Goal: Task Accomplishment & Management: Manage account settings

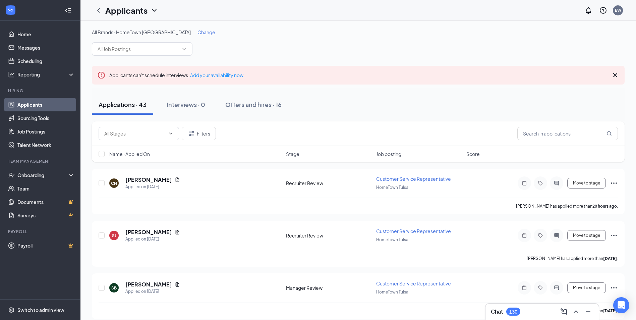
drag, startPoint x: 170, startPoint y: 33, endPoint x: 180, endPoint y: 34, distance: 9.8
click at [198, 33] on span "Change" at bounding box center [207, 32] width 18 height 6
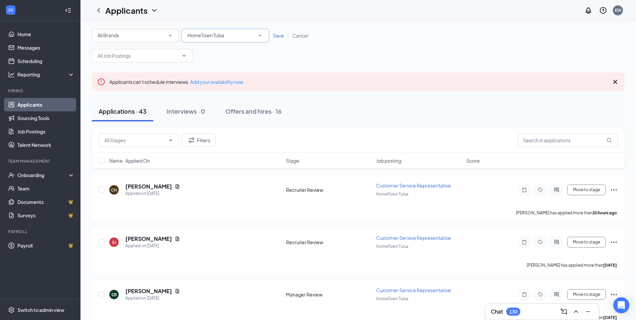
click at [208, 34] on span "HomeTown Tulsa" at bounding box center [205, 35] width 37 height 6
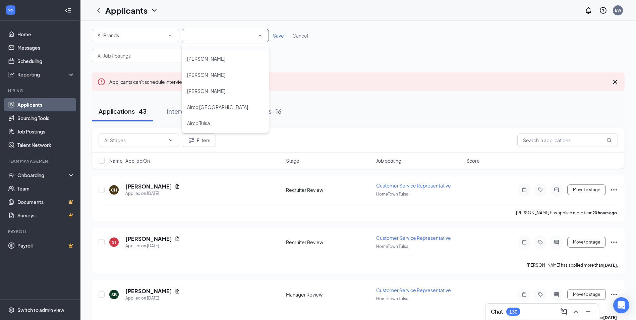
scroll to position [67, 0]
click at [229, 98] on span "Airco [GEOGRAPHIC_DATA]" at bounding box center [217, 100] width 61 height 6
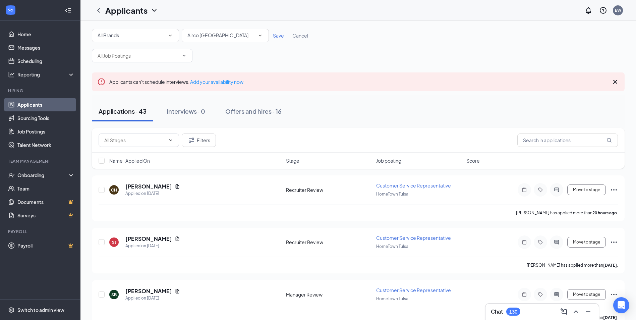
click at [274, 37] on span "Save" at bounding box center [278, 36] width 11 height 6
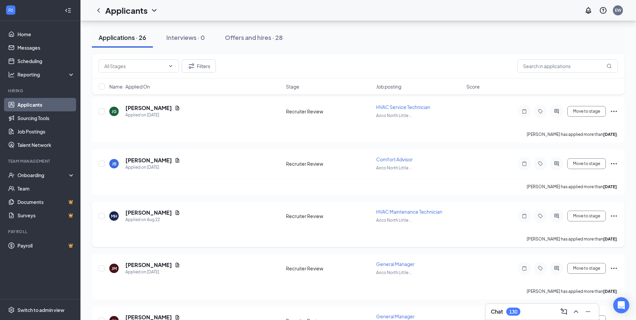
scroll to position [134, 0]
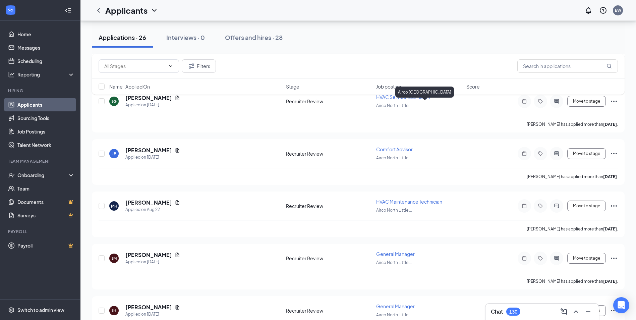
drag, startPoint x: 380, startPoint y: 85, endPoint x: 383, endPoint y: 89, distance: 4.6
click at [380, 85] on span "Job posting" at bounding box center [388, 86] width 25 height 7
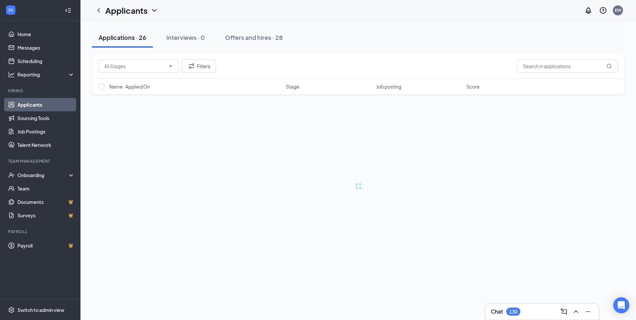
scroll to position [0, 0]
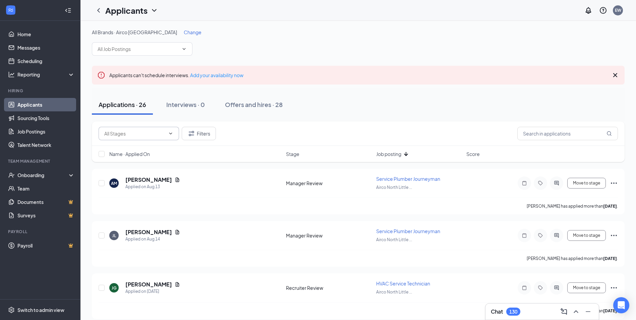
click at [132, 134] on input "text" at bounding box center [134, 133] width 61 height 7
click at [118, 169] on div "Recruiter Review (19)" at bounding box center [139, 164] width 80 height 15
type input "Recruiter Review (19)"
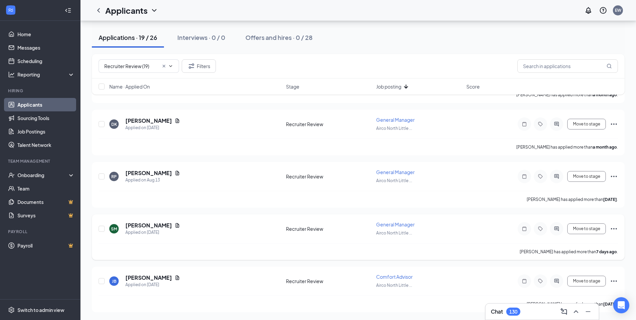
scroll to position [844, 0]
click at [614, 279] on icon "Ellipses" at bounding box center [614, 281] width 8 height 8
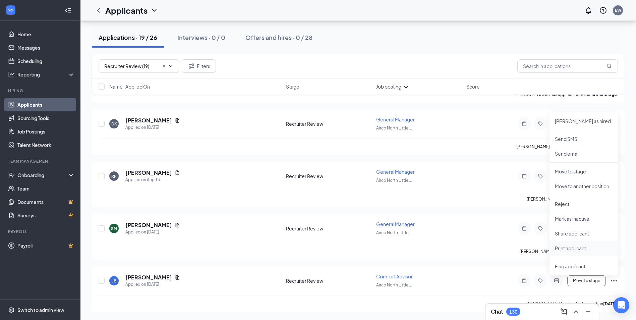
click at [573, 248] on p "Print applicant" at bounding box center [584, 248] width 58 height 7
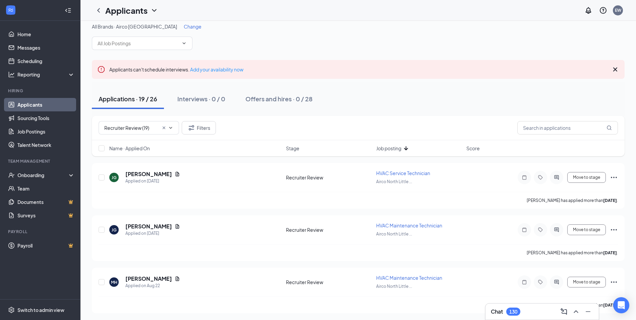
scroll to position [0, 0]
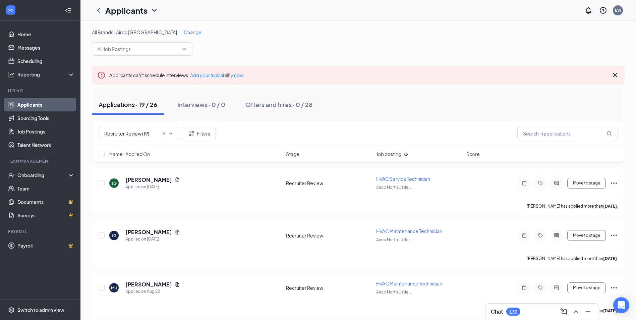
click at [184, 32] on span "Change" at bounding box center [193, 32] width 18 height 6
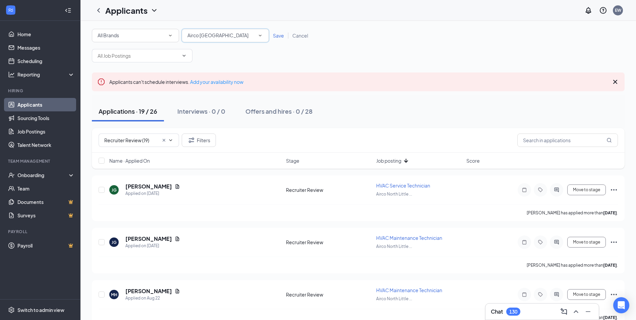
click at [228, 32] on div "Airco [GEOGRAPHIC_DATA]" at bounding box center [225, 36] width 76 height 8
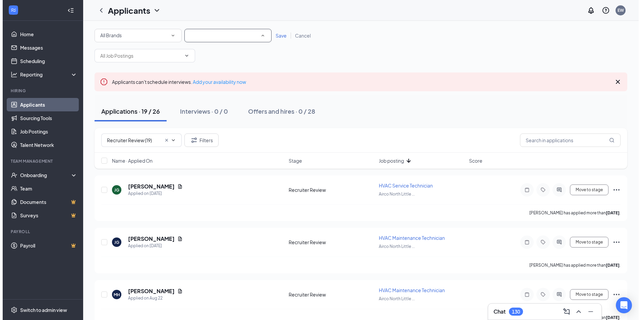
scroll to position [45, 0]
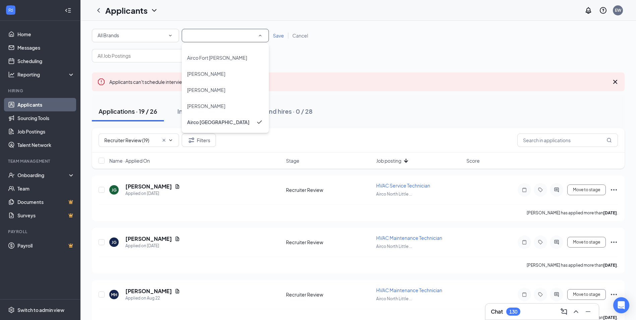
drag, startPoint x: 218, startPoint y: 92, endPoint x: 221, endPoint y: 90, distance: 3.6
click at [218, 92] on div "[PERSON_NAME]" at bounding box center [225, 90] width 76 height 8
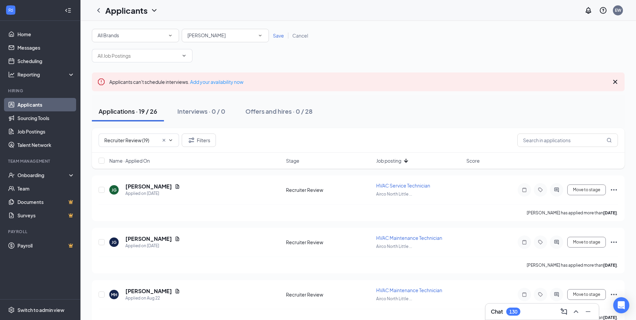
click at [279, 34] on span "Save" at bounding box center [278, 36] width 11 height 6
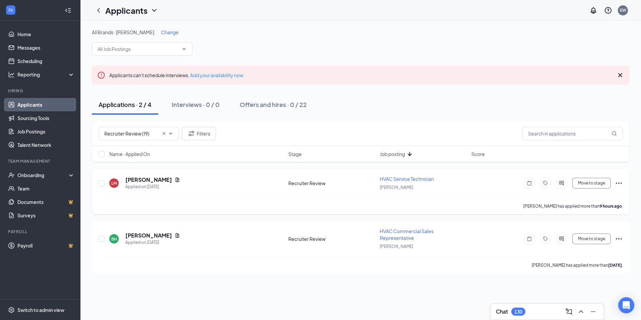
click at [619, 182] on icon "Ellipses" at bounding box center [619, 182] width 6 height 1
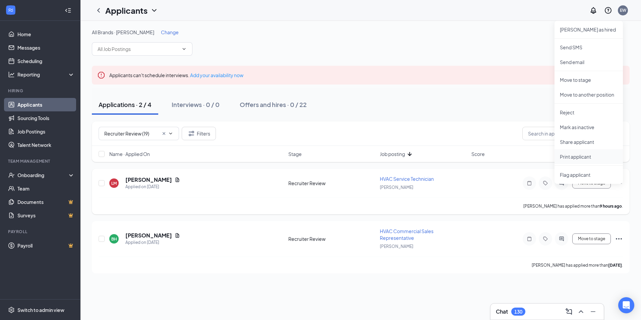
click at [592, 158] on p "Print applicant" at bounding box center [589, 156] width 58 height 7
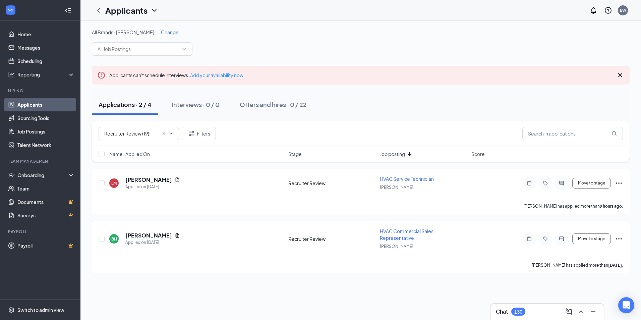
click at [308, 36] on div "All Brands · Airco [PERSON_NAME] Change" at bounding box center [361, 42] width 538 height 27
click at [447, 57] on div "All Brands · Airco [PERSON_NAME] Change Applicants can't schedule interviews. A…" at bounding box center [361, 151] width 538 height 245
click at [619, 73] on icon "Cross" at bounding box center [620, 75] width 8 height 8
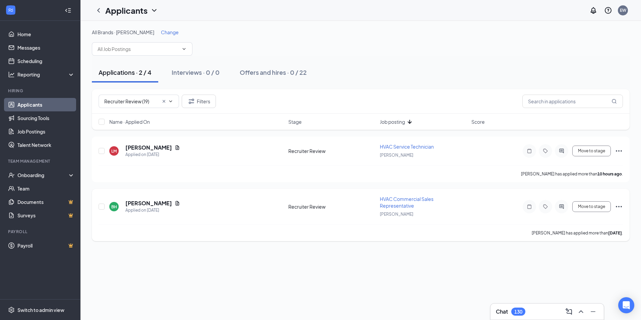
click at [619, 206] on icon "Ellipses" at bounding box center [619, 207] width 8 height 8
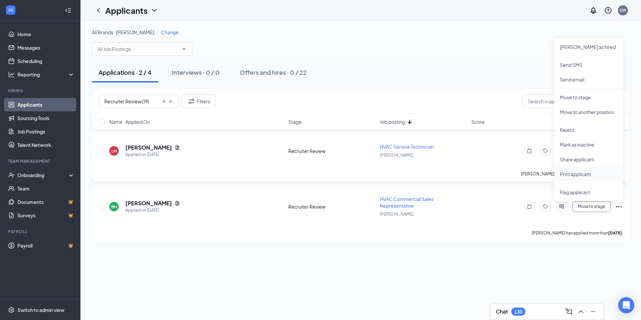
click at [587, 176] on p "Print applicant" at bounding box center [589, 174] width 58 height 7
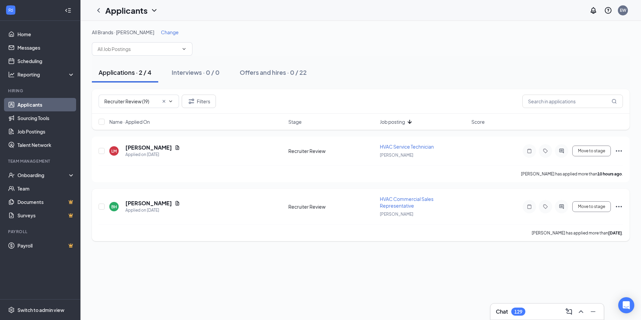
click at [619, 205] on icon "Ellipses" at bounding box center [619, 207] width 8 height 8
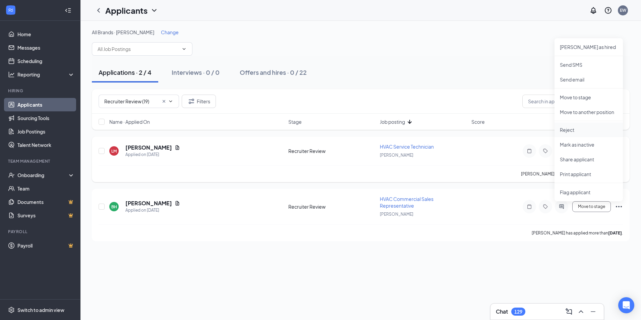
click at [567, 130] on p "Reject" at bounding box center [589, 129] width 58 height 7
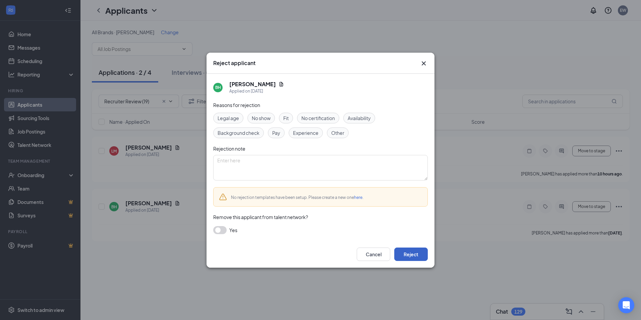
click at [408, 255] on button "Reject" at bounding box center [411, 254] width 34 height 13
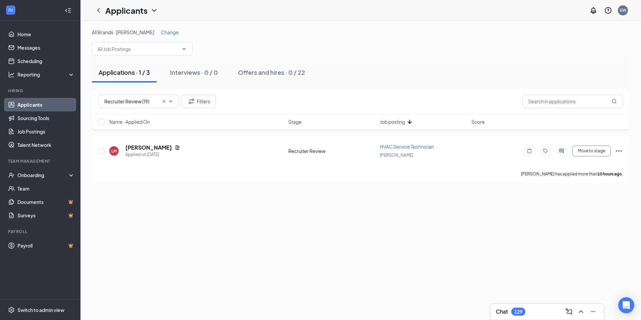
click at [162, 32] on span "Change" at bounding box center [170, 32] width 18 height 6
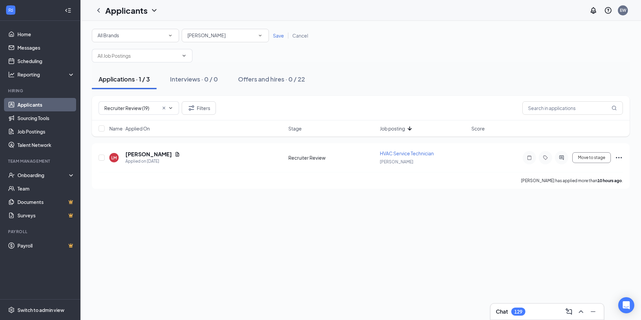
click at [219, 38] on div "[PERSON_NAME]" at bounding box center [225, 36] width 76 height 8
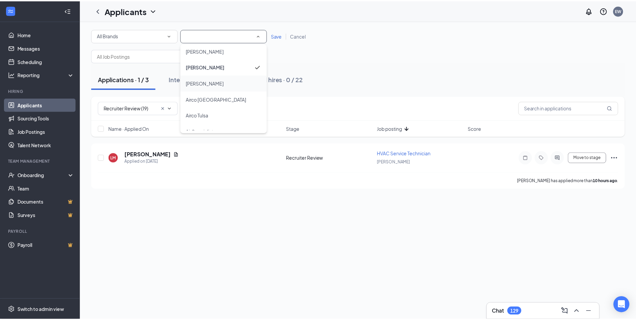
scroll to position [80, 0]
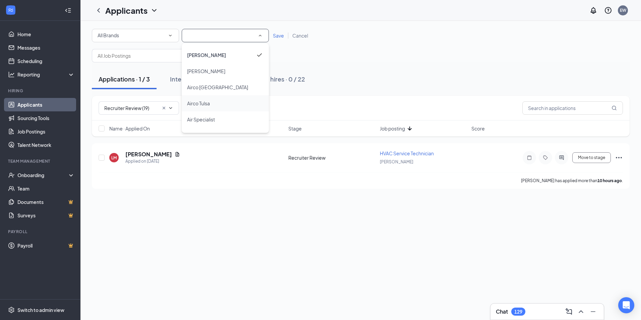
click at [211, 102] on div "Airco Tulsa" at bounding box center [225, 103] width 76 height 8
click at [278, 33] on span "Save" at bounding box center [278, 36] width 11 height 6
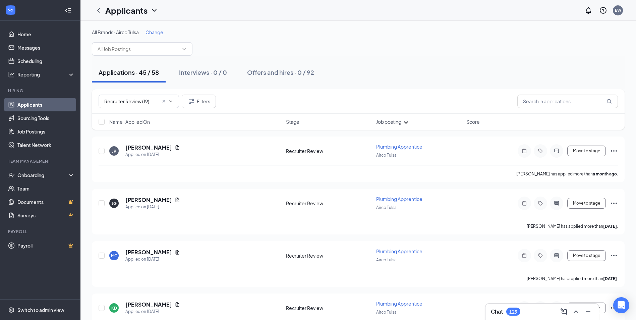
click at [134, 118] on div "Name · Applied On Stage Job posting Score" at bounding box center [358, 122] width 533 height 16
click at [135, 120] on span "Name · Applied On" at bounding box center [129, 121] width 41 height 7
click at [391, 148] on span "Dispatcher" at bounding box center [388, 147] width 24 height 6
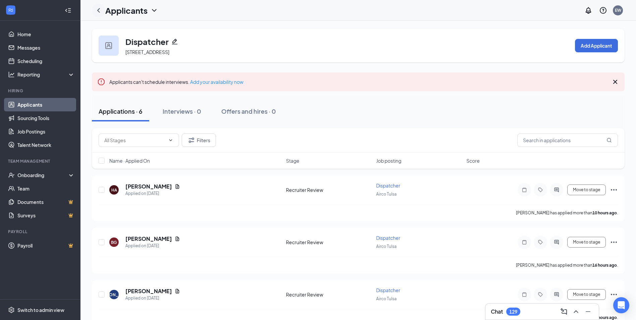
click at [102, 9] on icon "ChevronLeft" at bounding box center [99, 10] width 8 height 8
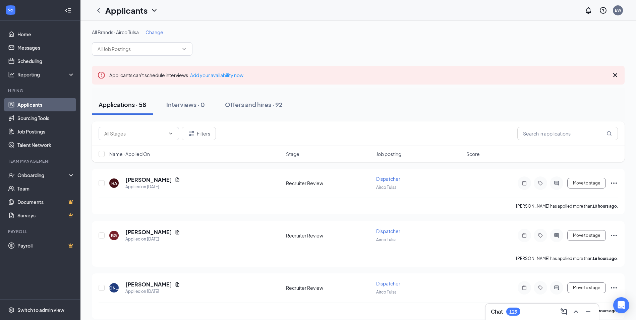
click at [418, 36] on div "All Brands · Airco Tulsa Change" at bounding box center [358, 42] width 533 height 27
click at [156, 32] on span "Change" at bounding box center [155, 32] width 18 height 6
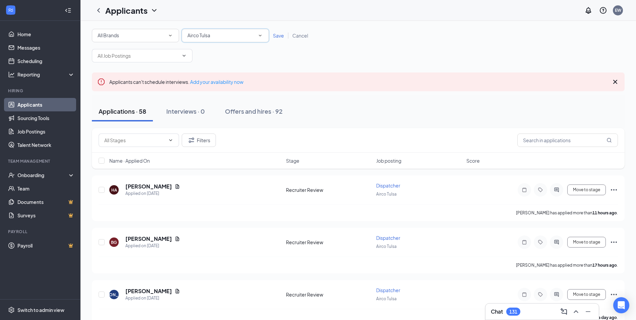
click at [212, 37] on div "Airco Tulsa" at bounding box center [225, 36] width 76 height 8
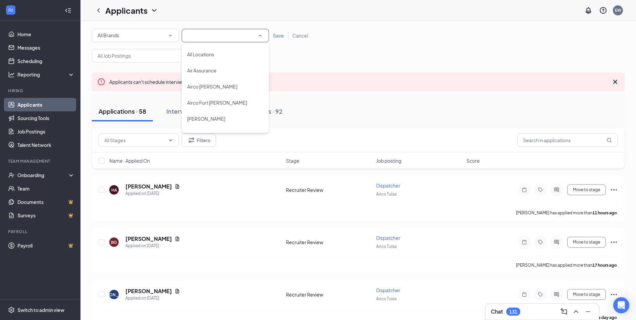
scroll to position [61, 0]
click at [235, 104] on span "Airco [GEOGRAPHIC_DATA]" at bounding box center [217, 106] width 61 height 6
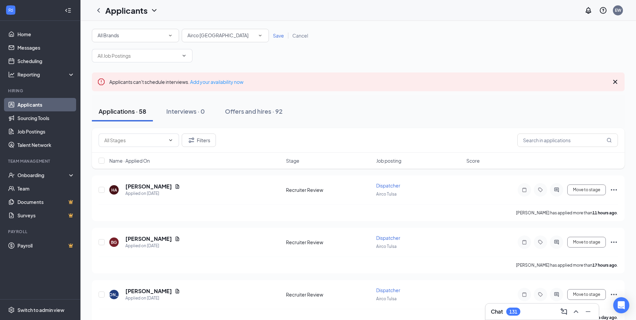
click at [279, 35] on span "Save" at bounding box center [278, 36] width 11 height 6
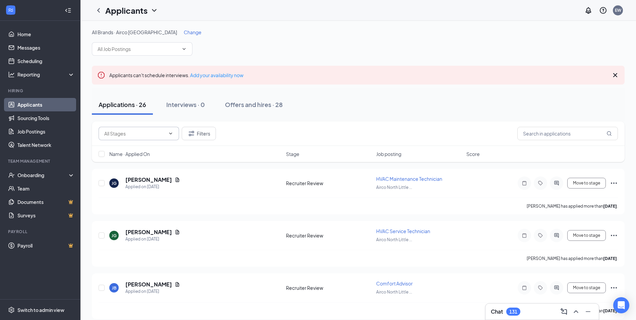
click at [145, 130] on input "text" at bounding box center [134, 133] width 61 height 7
click at [135, 145] on div "Manager Review (7)" at bounding box center [139, 149] width 80 height 15
type input "Manager Review (7)"
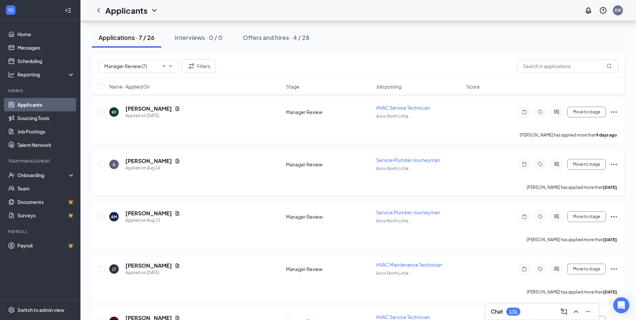
scroll to position [67, 0]
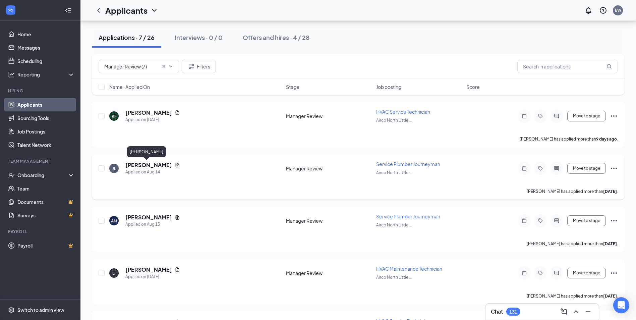
click at [130, 162] on h5 "[PERSON_NAME]" at bounding box center [148, 164] width 47 height 7
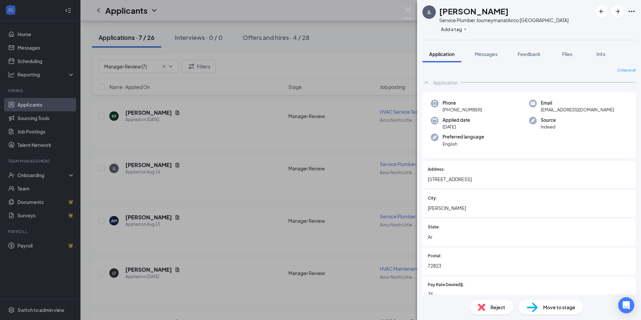
drag, startPoint x: 355, startPoint y: 57, endPoint x: 343, endPoint y: 72, distance: 19.3
click at [356, 57] on div "[PERSON_NAME] [PERSON_NAME] Service Plumber Journeyman at [GEOGRAPHIC_DATA] Add…" at bounding box center [320, 160] width 641 height 320
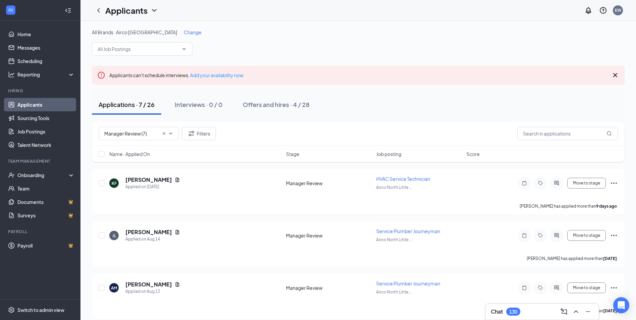
click at [184, 35] on div "Change" at bounding box center [193, 32] width 18 height 7
click at [184, 32] on span "Change" at bounding box center [193, 32] width 18 height 6
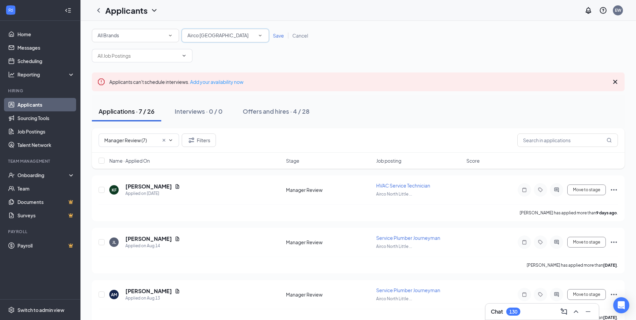
click at [222, 36] on span "Airco [GEOGRAPHIC_DATA]" at bounding box center [217, 35] width 61 height 6
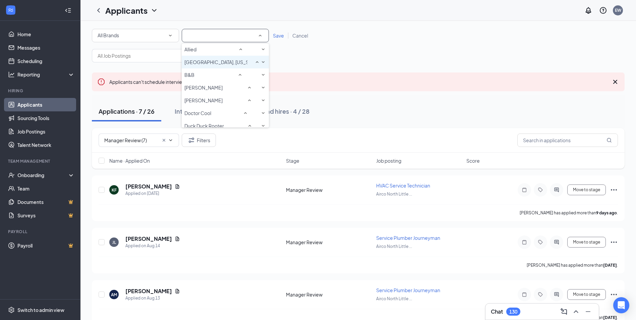
scroll to position [112, 0]
click at [229, 69] on div "Allied" at bounding box center [225, 65] width 82 height 8
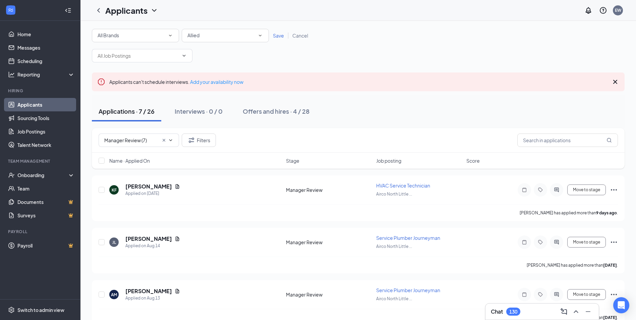
click at [277, 36] on span "Save" at bounding box center [278, 36] width 11 height 6
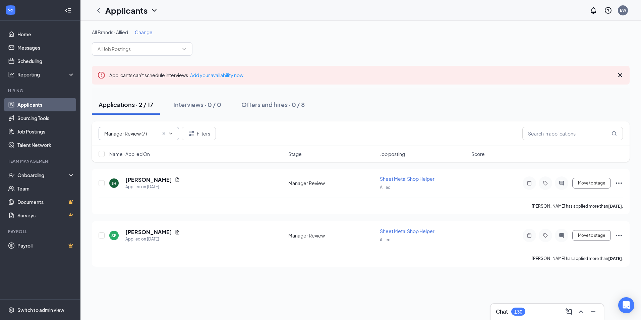
click at [134, 130] on input "Manager Review (7)" at bounding box center [131, 133] width 54 height 7
click at [145, 133] on input "Manager Review (7)" at bounding box center [131, 133] width 54 height 7
click at [164, 134] on icon "Cross" at bounding box center [163, 133] width 5 height 5
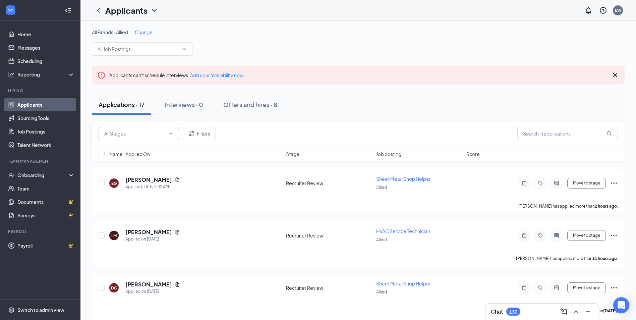
click at [149, 132] on input "text" at bounding box center [134, 133] width 61 height 7
drag, startPoint x: 133, startPoint y: 161, endPoint x: 129, endPoint y: 179, distance: 19.1
click at [129, 179] on div "Background Screening (1) Manager Review (2) Recruiter Review (14)" at bounding box center [139, 161] width 80 height 38
click at [129, 176] on div "Recruiter Review (14)" at bounding box center [127, 171] width 46 height 7
type input "Recruiter Review (14)"
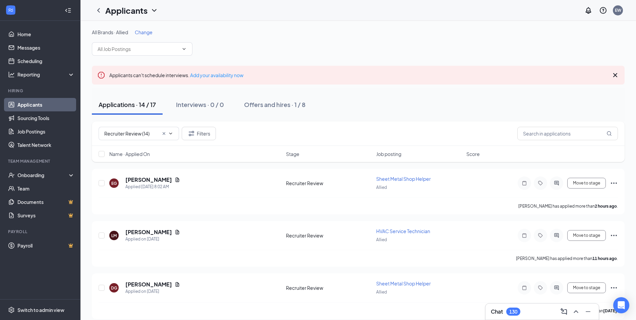
click at [150, 31] on span "Change" at bounding box center [144, 32] width 18 height 6
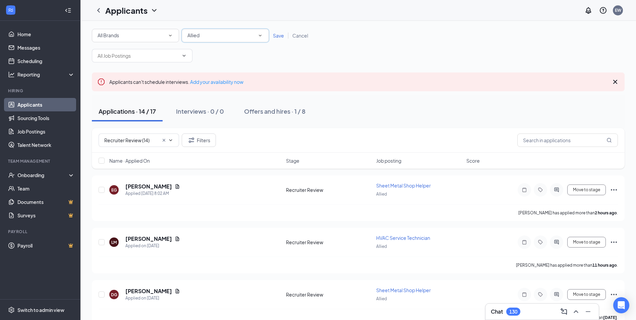
click at [203, 32] on div "Allied" at bounding box center [225, 36] width 76 height 8
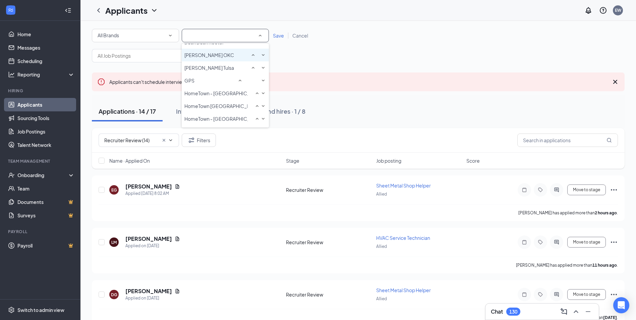
scroll to position [227, 0]
click at [219, 56] on div "[PERSON_NAME] Tulsa" at bounding box center [225, 52] width 82 height 8
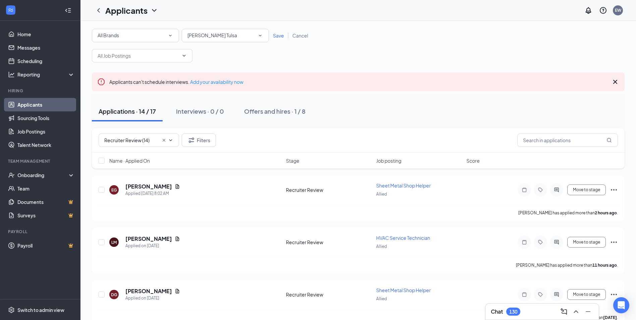
drag, startPoint x: 280, startPoint y: 36, endPoint x: 278, endPoint y: 39, distance: 3.6
click at [280, 36] on span "Save" at bounding box center [278, 36] width 11 height 6
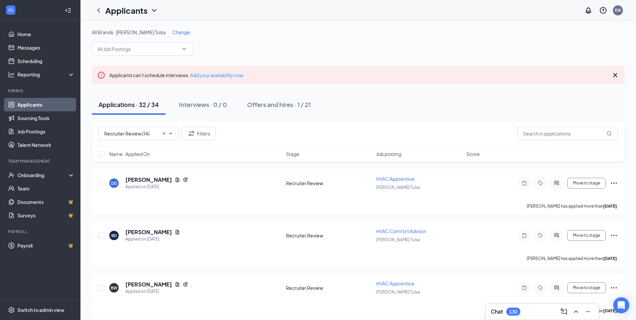
click at [172, 33] on span "Change" at bounding box center [181, 32] width 18 height 6
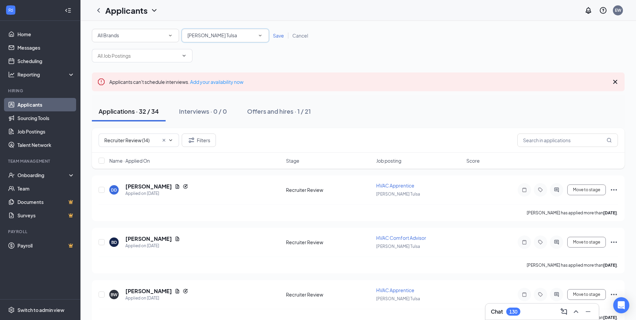
click at [230, 41] on div "All Locations [GEOGRAPHIC_DATA] [GEOGRAPHIC_DATA]" at bounding box center [225, 35] width 87 height 13
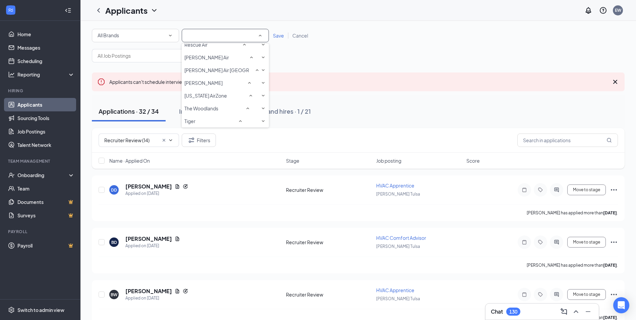
scroll to position [490, 0]
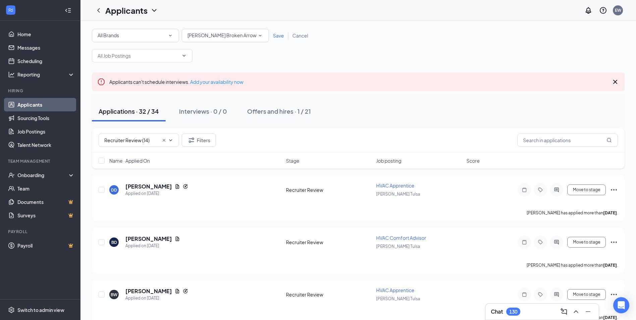
click at [274, 34] on span "Save" at bounding box center [278, 36] width 11 height 6
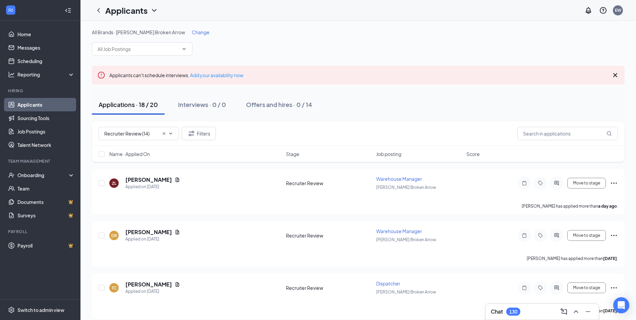
click at [192, 33] on span "Change" at bounding box center [201, 32] width 18 height 6
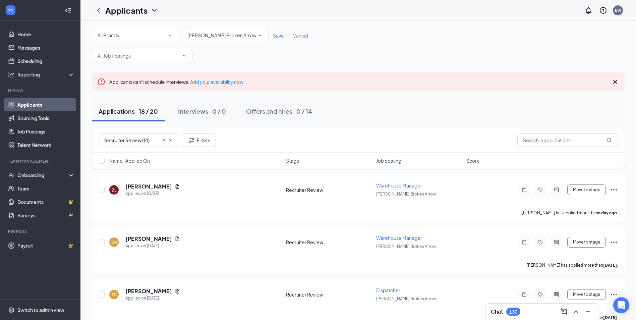
click at [149, 37] on div "All Brands" at bounding box center [136, 36] width 76 height 8
click at [425, 51] on div "All Brands All Brands All Locations [GEOGRAPHIC_DATA] [GEOGRAPHIC_DATA] Save Ca…" at bounding box center [358, 46] width 533 height 34
click at [241, 34] on div "[PERSON_NAME] Broken Arrow" at bounding box center [225, 36] width 76 height 8
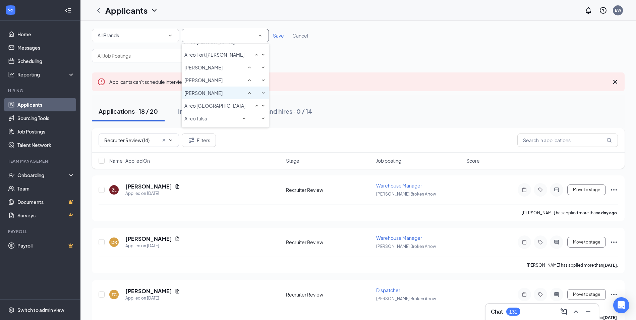
scroll to position [67, 0]
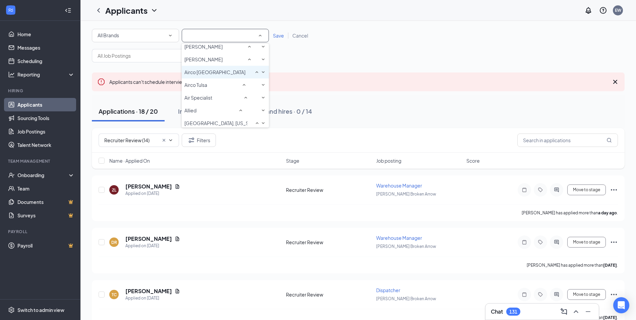
click at [213, 75] on span "Airco [GEOGRAPHIC_DATA]" at bounding box center [214, 72] width 61 height 6
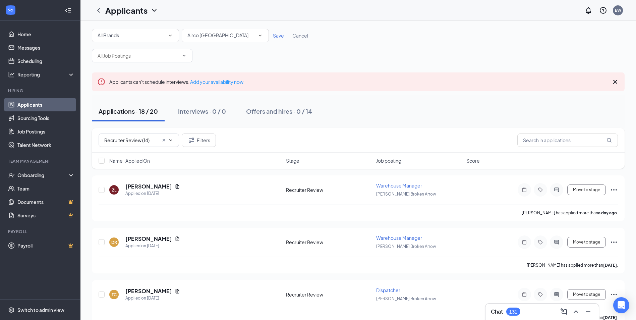
click at [282, 32] on div "All Brands All Brands All Locations Airco [GEOGRAPHIC_DATA] Save Cancel" at bounding box center [358, 35] width 533 height 13
click at [280, 36] on span "Save" at bounding box center [278, 36] width 11 height 6
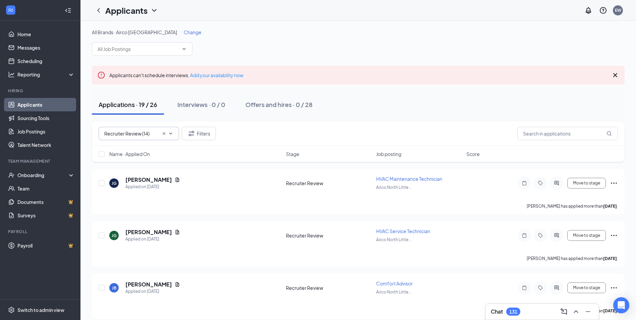
click at [125, 133] on input "Recruiter Review (14)" at bounding box center [131, 133] width 54 height 7
click at [379, 154] on span "Job posting" at bounding box center [388, 154] width 25 height 7
drag, startPoint x: 389, startPoint y: 95, endPoint x: 386, endPoint y: 99, distance: 5.1
click at [388, 96] on div "Applications · 19 / 26 Interviews · 0 / 0 Offers and hires · 0 / 28" at bounding box center [358, 105] width 533 height 34
click at [616, 73] on icon "Cross" at bounding box center [615, 75] width 8 height 8
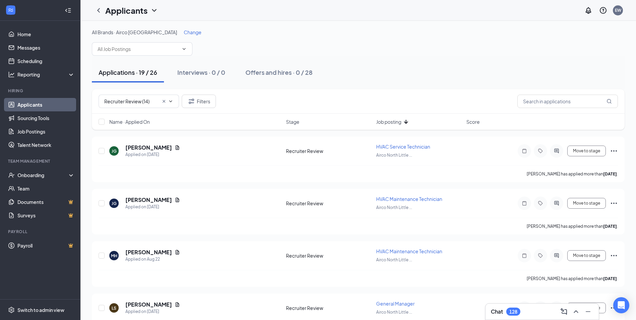
click at [184, 32] on span "Change" at bounding box center [193, 32] width 18 height 6
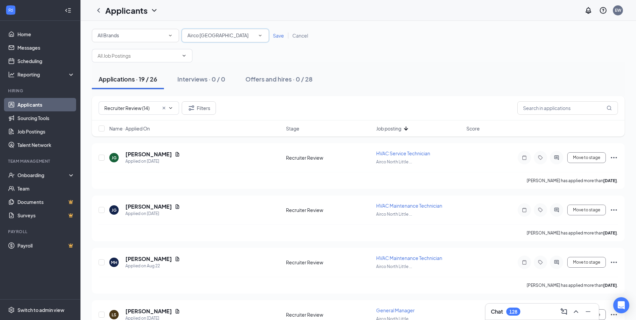
click at [228, 36] on span "Airco [GEOGRAPHIC_DATA]" at bounding box center [217, 35] width 61 height 6
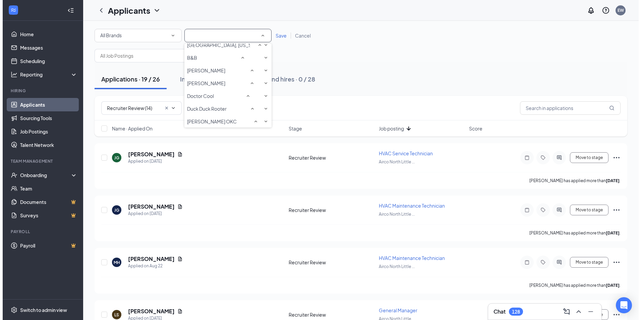
scroll to position [146, 0]
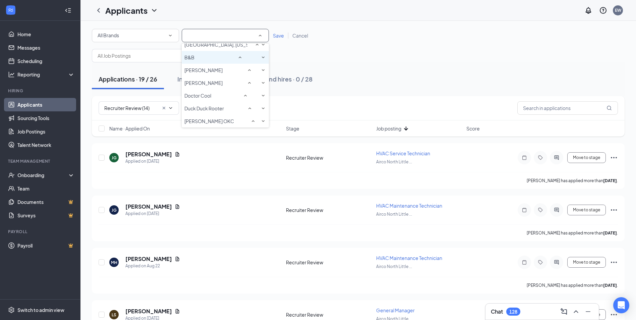
click at [207, 61] on div "B&B" at bounding box center [225, 57] width 82 height 8
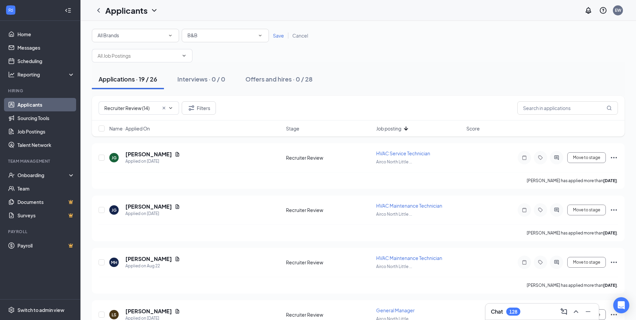
click at [280, 33] on span "Save" at bounding box center [278, 36] width 11 height 6
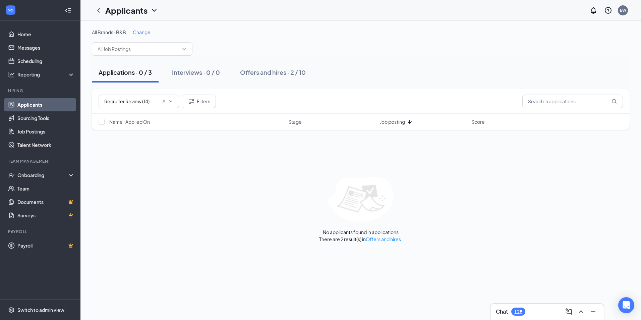
click at [136, 33] on span "Change" at bounding box center [142, 32] width 18 height 6
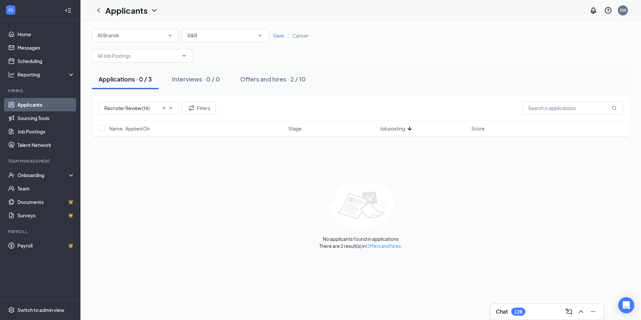
click at [231, 38] on div "B&B" at bounding box center [225, 36] width 76 height 8
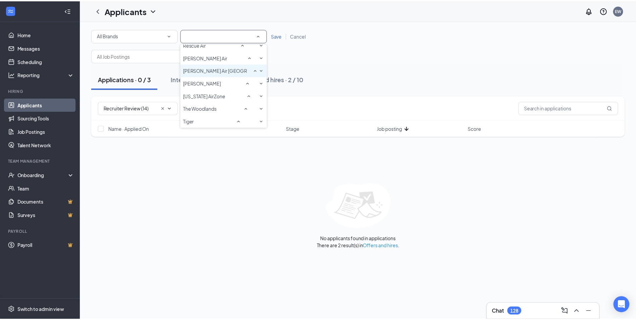
scroll to position [559, 0]
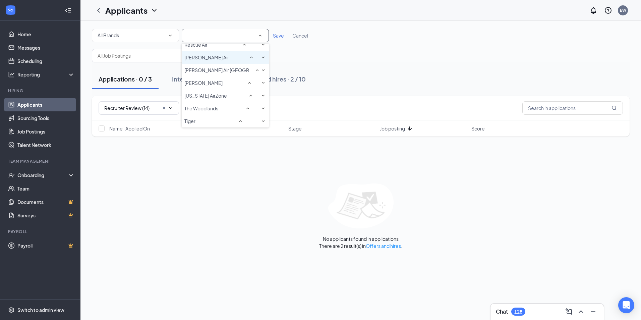
click at [208, 60] on span "[PERSON_NAME] Air" at bounding box center [206, 57] width 45 height 6
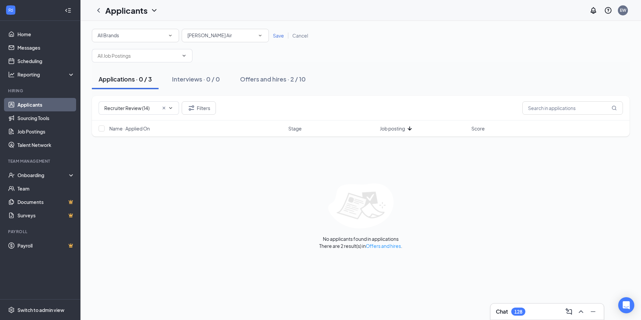
click at [279, 33] on span "Save" at bounding box center [278, 36] width 11 height 6
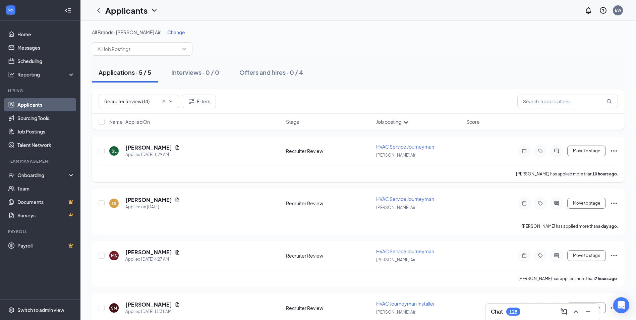
click at [614, 150] on icon "Ellipses" at bounding box center [614, 151] width 8 height 8
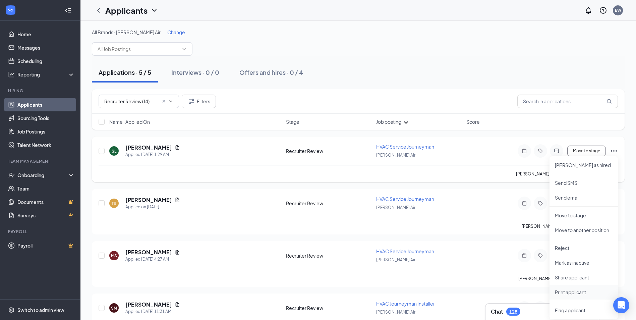
click at [584, 291] on p "Print applicant" at bounding box center [584, 292] width 58 height 7
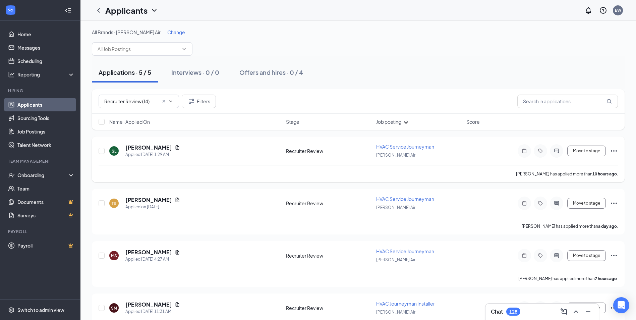
click at [616, 151] on icon "Ellipses" at bounding box center [614, 150] width 6 height 1
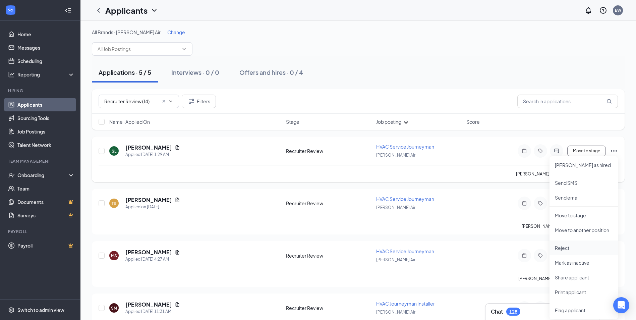
click at [557, 249] on p "Reject" at bounding box center [584, 248] width 58 height 7
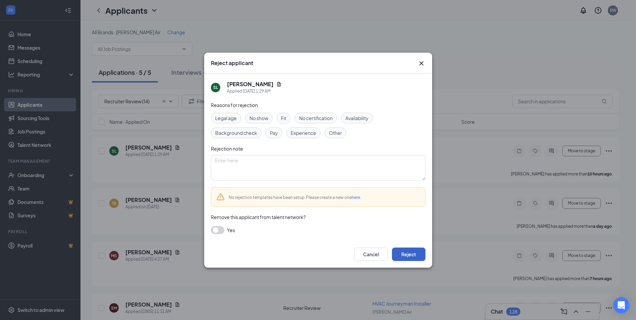
click at [409, 255] on button "Reject" at bounding box center [409, 254] width 34 height 13
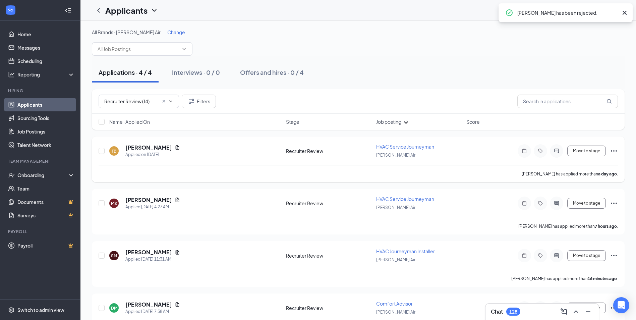
click at [617, 149] on icon "Ellipses" at bounding box center [614, 151] width 8 height 8
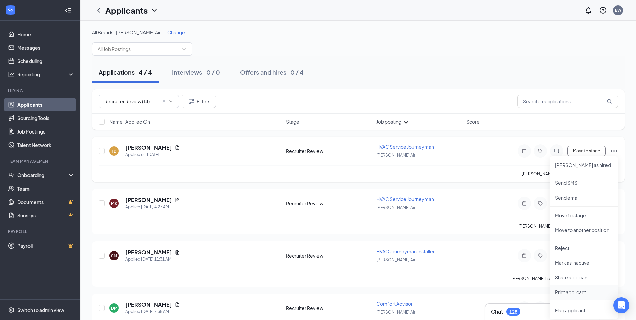
click at [561, 291] on p "Print applicant" at bounding box center [584, 292] width 58 height 7
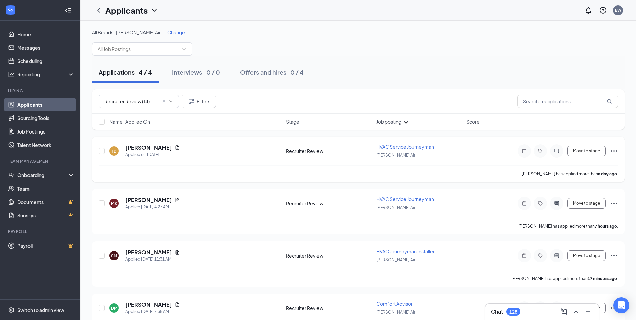
click at [617, 149] on icon "Ellipses" at bounding box center [614, 151] width 8 height 8
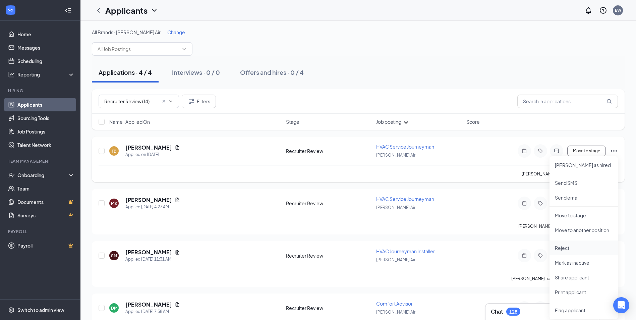
click at [561, 248] on p "Reject" at bounding box center [584, 248] width 58 height 7
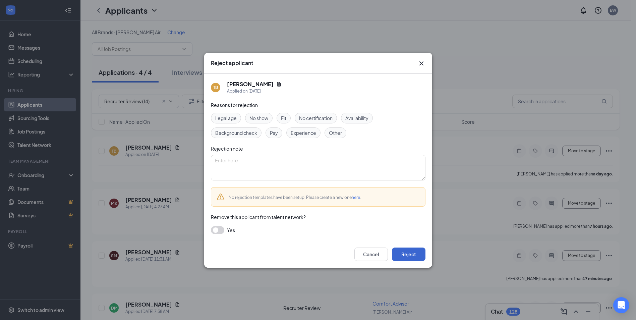
click at [417, 262] on div "Cancel Reject" at bounding box center [318, 254] width 228 height 27
click at [415, 252] on button "Reject" at bounding box center [409, 254] width 34 height 13
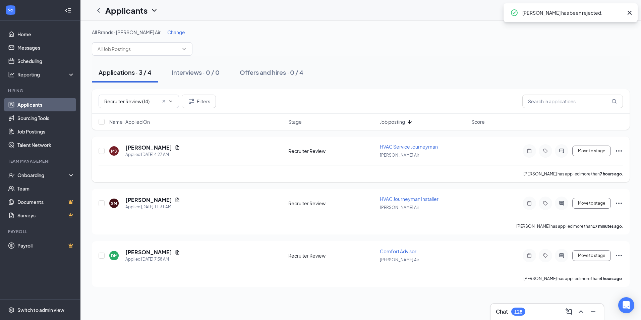
click at [620, 150] on icon "Ellipses" at bounding box center [619, 151] width 8 height 8
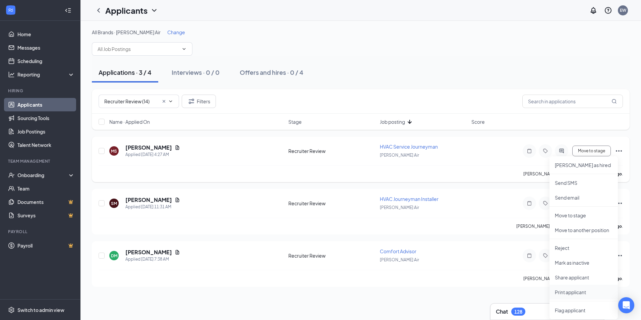
click at [575, 294] on p "Print applicant" at bounding box center [584, 292] width 58 height 7
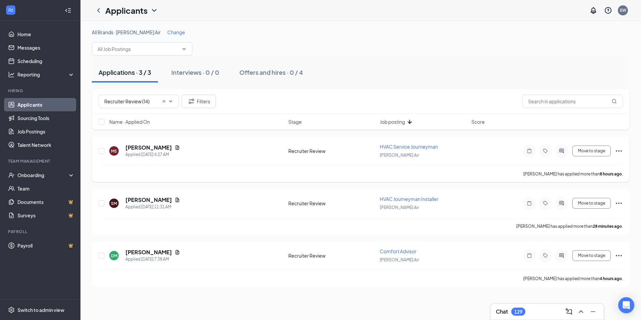
click at [621, 151] on icon "Ellipses" at bounding box center [619, 150] width 6 height 1
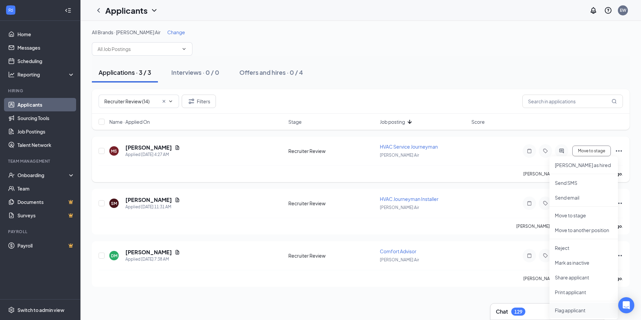
click at [568, 310] on span "Flag applicant" at bounding box center [584, 310] width 58 height 7
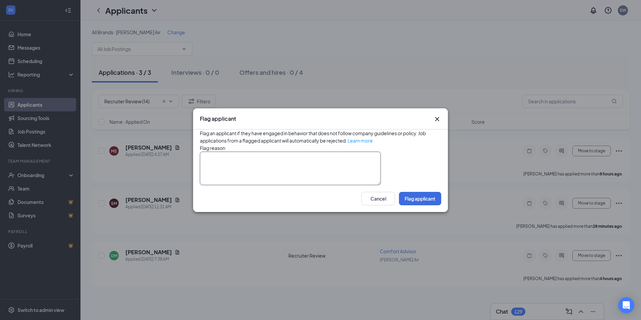
click at [299, 165] on textarea at bounding box center [290, 169] width 181 height 34
type textarea "DNU"
click at [412, 205] on button "Flag applicant" at bounding box center [420, 198] width 42 height 13
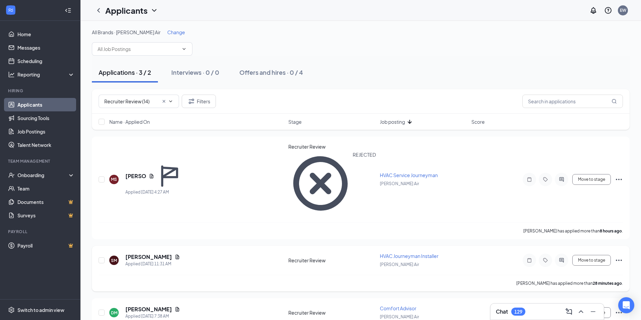
click at [621, 260] on icon "Ellipses" at bounding box center [619, 260] width 6 height 1
click at [580, 172] on p "Print applicant" at bounding box center [589, 170] width 58 height 7
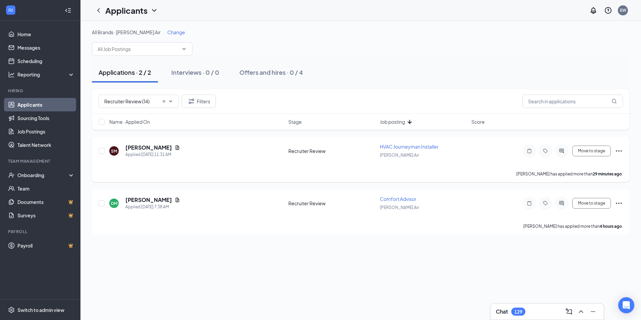
click at [621, 156] on div "Move to stage [PERSON_NAME] as hired Send SMS Send email Move to stage Move to …" at bounding box center [562, 150] width 121 height 13
click at [621, 153] on icon "Ellipses" at bounding box center [619, 151] width 8 height 8
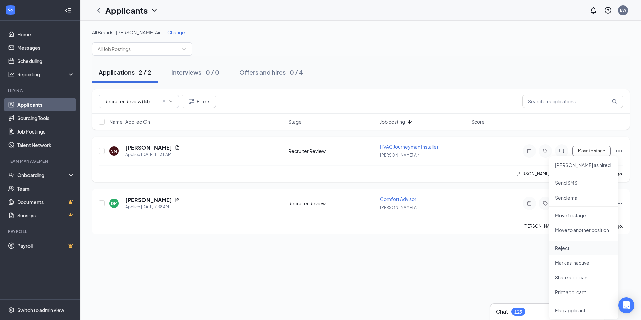
click at [566, 250] on p "Reject" at bounding box center [584, 248] width 58 height 7
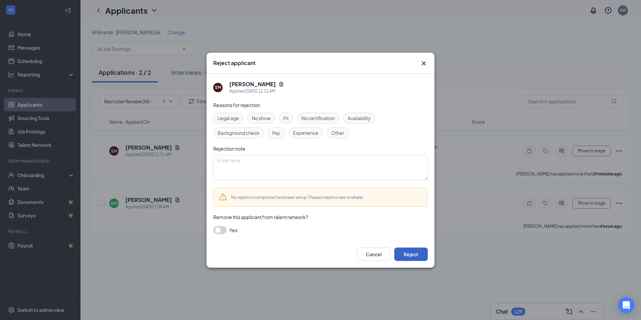
drag, startPoint x: 407, startPoint y: 255, endPoint x: 394, endPoint y: 241, distance: 19.2
click at [407, 254] on button "Reject" at bounding box center [411, 254] width 34 height 13
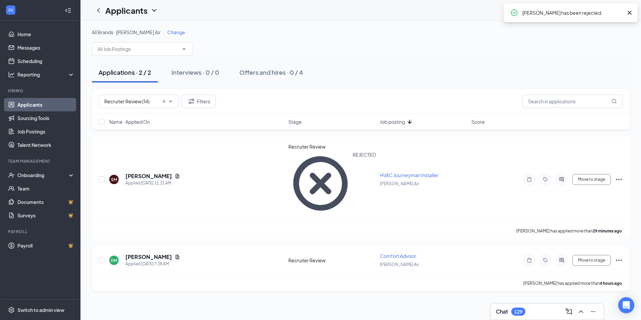
click at [620, 256] on icon "Ellipses" at bounding box center [619, 260] width 8 height 8
click at [577, 172] on p "Print applicant" at bounding box center [589, 170] width 58 height 7
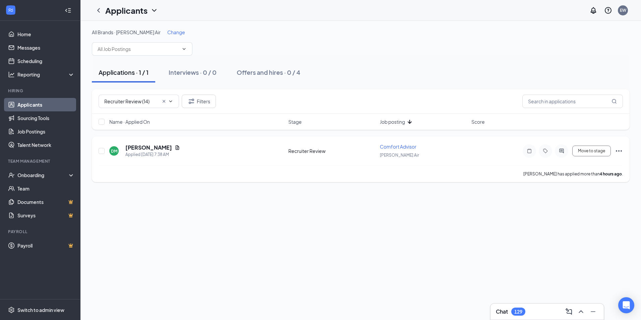
click at [622, 148] on icon "Ellipses" at bounding box center [619, 151] width 8 height 8
click at [565, 244] on li "Reject" at bounding box center [584, 247] width 68 height 15
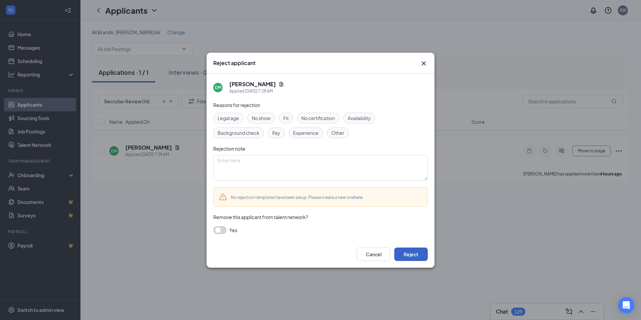
click at [410, 252] on button "Reject" at bounding box center [411, 254] width 34 height 13
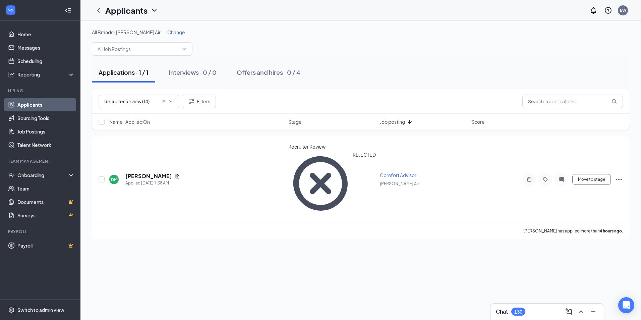
click at [167, 35] on span "Change" at bounding box center [176, 32] width 18 height 6
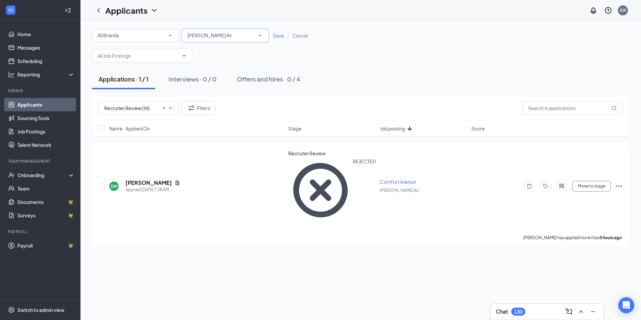
click at [215, 36] on div "[PERSON_NAME] Air" at bounding box center [225, 36] width 76 height 8
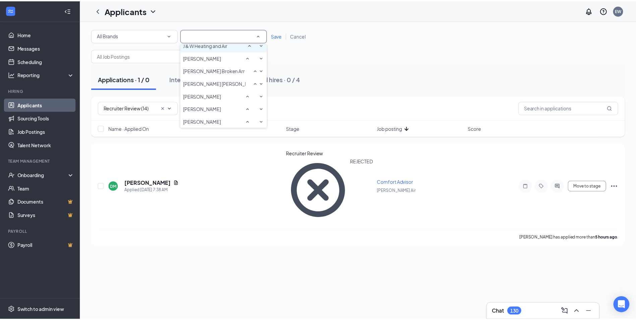
scroll to position [344, 0]
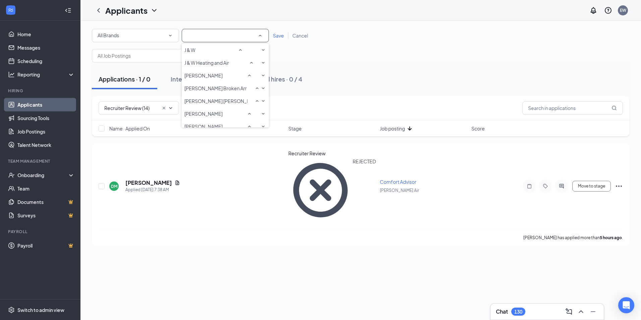
click at [214, 15] on span "HomeTown Tulsa" at bounding box center [202, 12] width 37 height 6
click at [279, 35] on span "Save" at bounding box center [278, 36] width 11 height 6
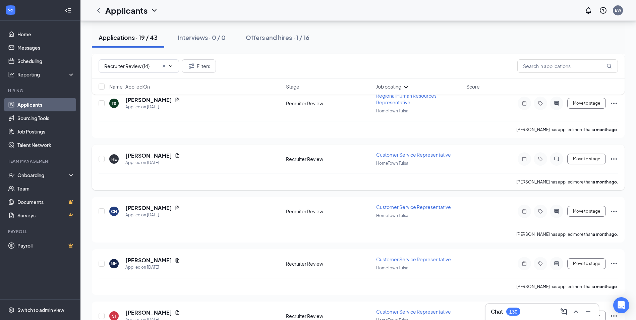
scroll to position [235, 0]
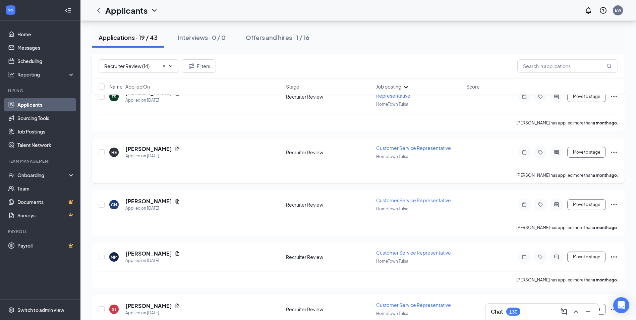
click at [425, 149] on span "Customer Service Representative" at bounding box center [413, 148] width 75 height 6
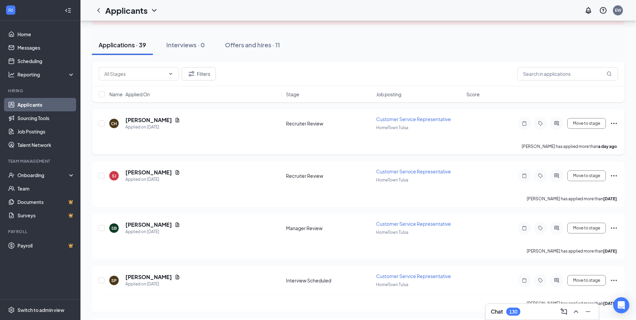
scroll to position [67, 0]
click at [143, 76] on input "text" at bounding box center [134, 72] width 61 height 7
click at [133, 102] on div "Manager Review (11)" at bounding box center [121, 100] width 45 height 7
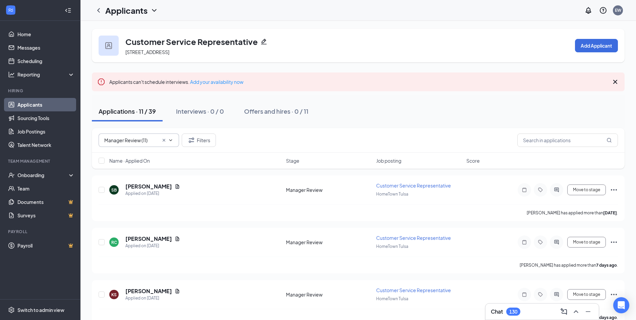
click at [127, 139] on input "Manager Review (11)" at bounding box center [131, 140] width 54 height 7
drag, startPoint x: 125, startPoint y: 169, endPoint x: 128, endPoint y: 155, distance: 14.9
click at [128, 155] on div "Recruiter Review (15) Manager Review (11) Interview Scheduled (12) Background S…" at bounding box center [139, 171] width 80 height 46
click at [128, 155] on div "Recruiter Review (15)" at bounding box center [127, 155] width 46 height 7
type input "Recruiter Review (15)"
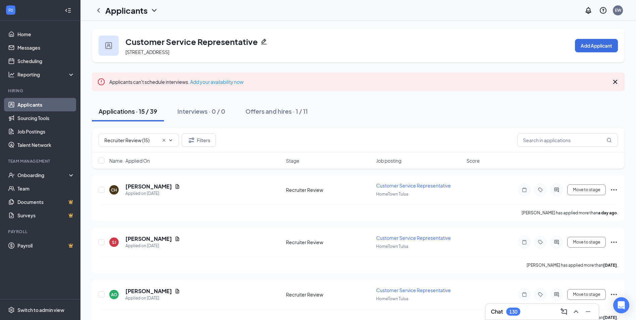
click at [429, 116] on div "Applications · 15 / 39 Interviews · 0 / 0 Offers and hires · 1 / 11" at bounding box center [358, 111] width 533 height 20
drag, startPoint x: 395, startPoint y: 93, endPoint x: 390, endPoint y: 89, distance: 5.5
click at [351, 127] on div "Applications · 15 / 39 Interviews · 0 / 0 Offers and hires · 1 / 11" at bounding box center [358, 112] width 533 height 34
click at [98, 13] on icon "ChevronLeft" at bounding box center [99, 10] width 8 height 8
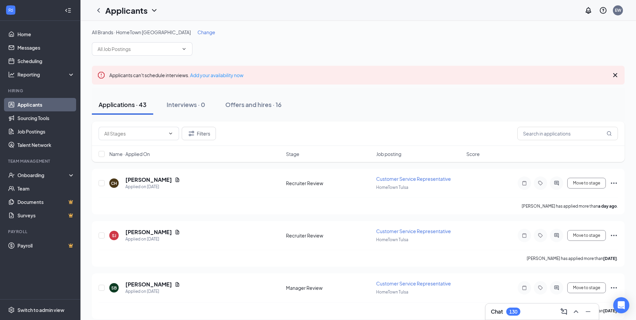
click at [198, 31] on span "Change" at bounding box center [207, 32] width 18 height 6
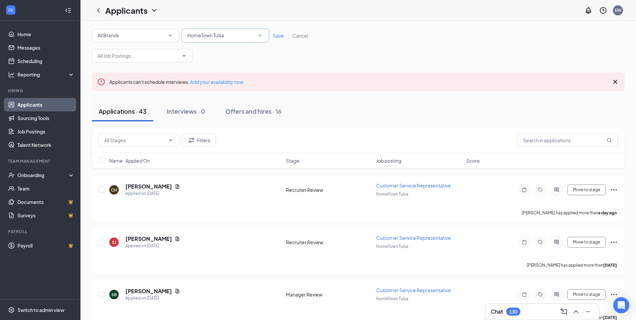
click at [215, 35] on span "HomeTown Tulsa" at bounding box center [205, 35] width 37 height 6
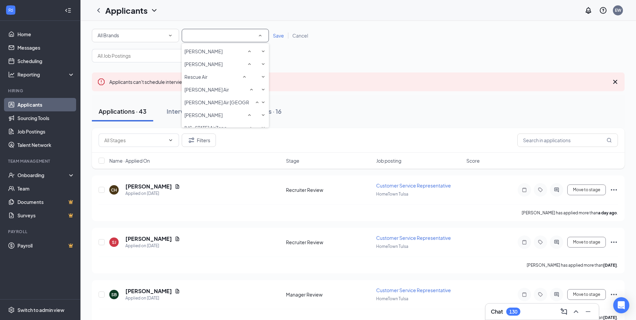
scroll to position [453, 0]
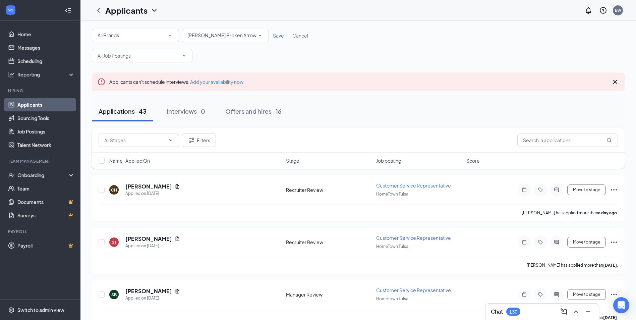
click at [281, 36] on span "Save" at bounding box center [278, 36] width 11 height 6
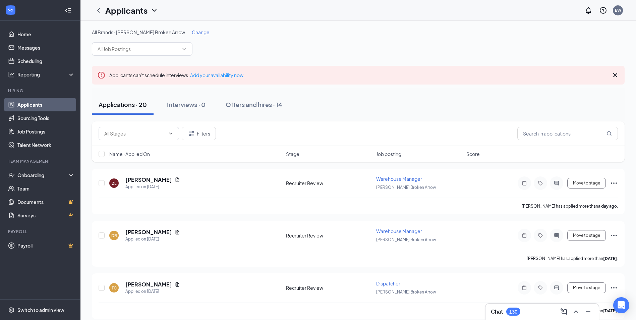
click at [192, 34] on span "Change" at bounding box center [201, 32] width 18 height 6
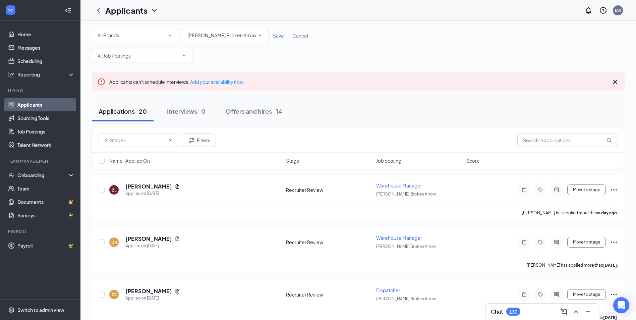
click at [220, 40] on div "All Locations [PERSON_NAME] [GEOGRAPHIC_DATA]" at bounding box center [225, 35] width 87 height 13
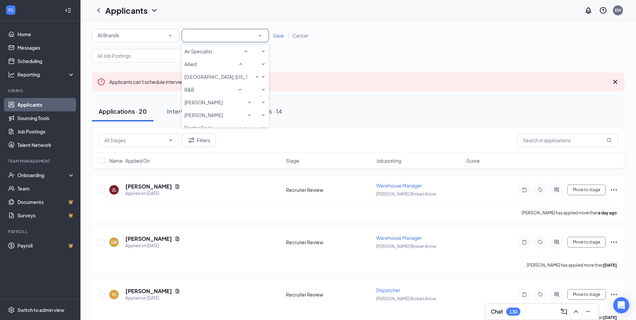
scroll to position [80, 0]
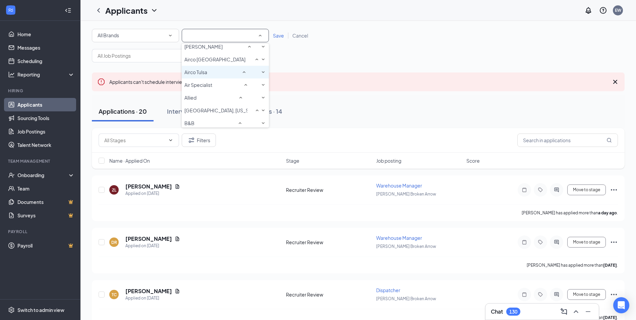
click at [202, 75] on span "Airco Tulsa" at bounding box center [195, 72] width 23 height 7
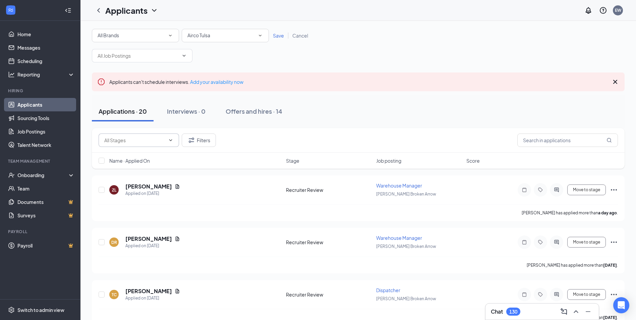
click at [149, 142] on input "text" at bounding box center [134, 140] width 61 height 7
click at [135, 171] on div "Manager Review (1)" at bounding box center [120, 167] width 43 height 7
type input "Manager Review (1)"
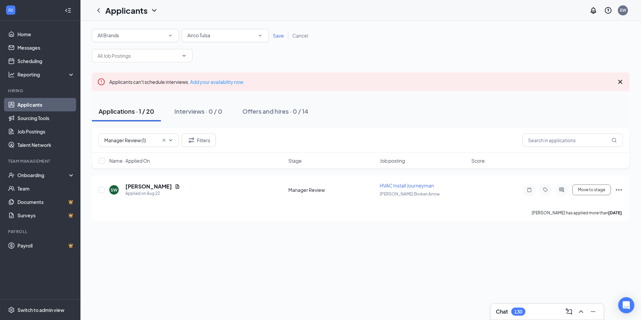
click at [279, 37] on span "Save" at bounding box center [278, 36] width 11 height 6
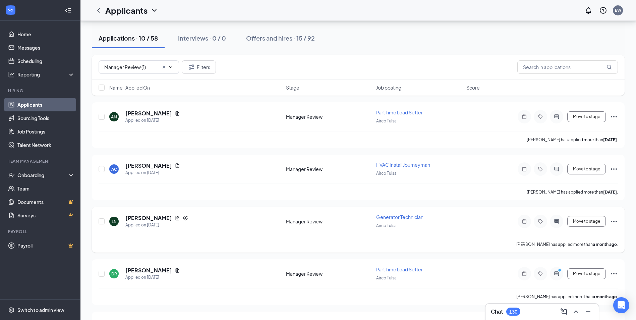
scroll to position [67, 0]
click at [615, 219] on icon "Ellipses" at bounding box center [614, 221] width 8 height 8
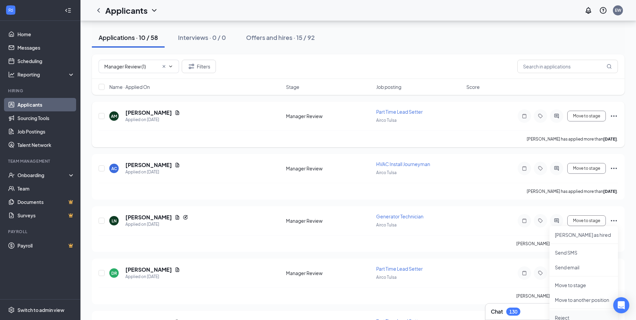
click at [561, 316] on p "Reject" at bounding box center [584, 317] width 58 height 7
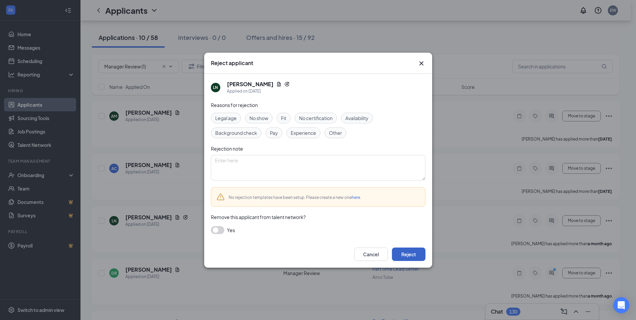
click at [415, 255] on button "Reject" at bounding box center [409, 254] width 34 height 13
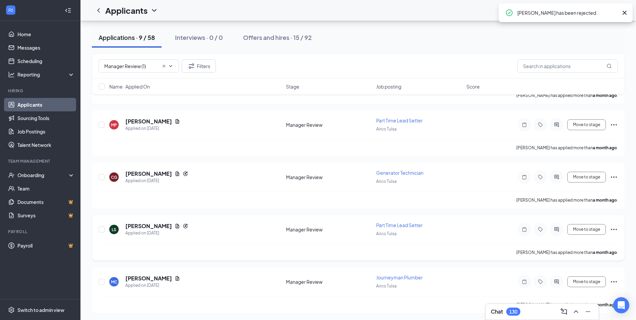
scroll to position [321, 0]
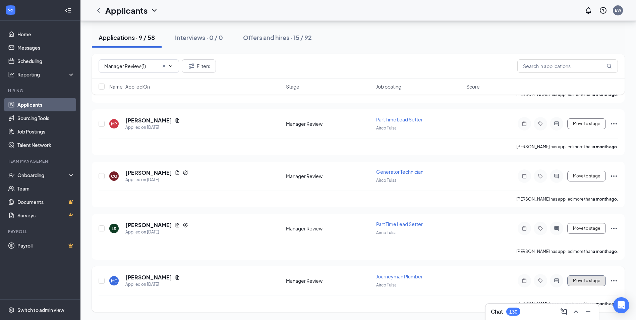
click at [577, 282] on button "Move to stage" at bounding box center [586, 280] width 39 height 11
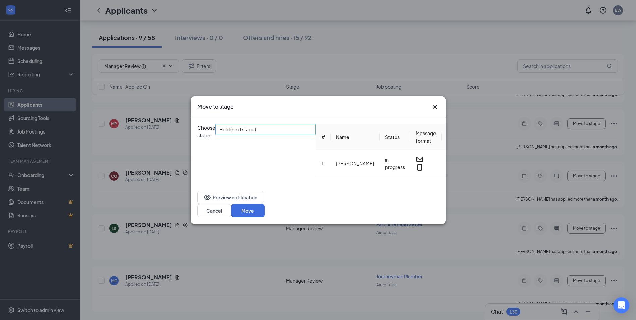
click at [297, 132] on span "Hold (next stage)" at bounding box center [262, 133] width 87 height 18
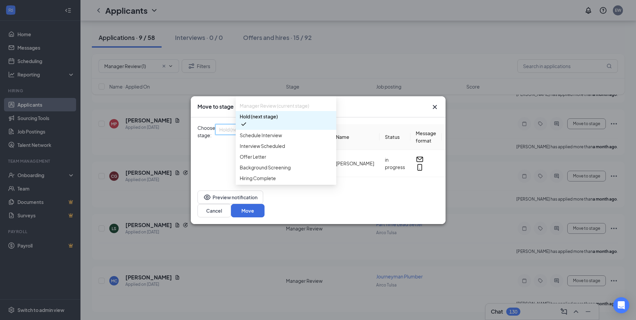
scroll to position [34, 0]
click at [287, 150] on span "Interview Scheduled" at bounding box center [286, 145] width 93 height 7
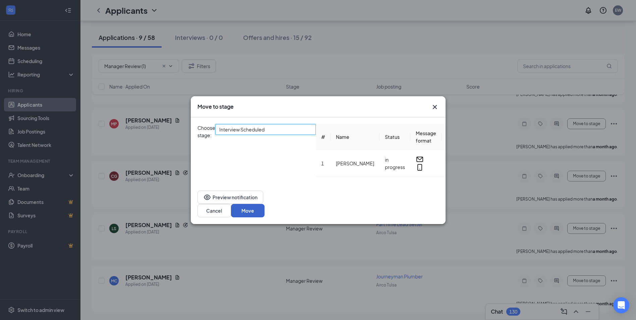
click at [265, 207] on button "Move" at bounding box center [248, 210] width 34 height 13
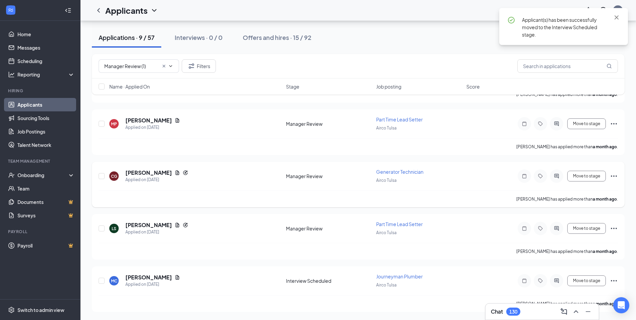
click at [614, 174] on icon "Ellipses" at bounding box center [614, 176] width 8 height 8
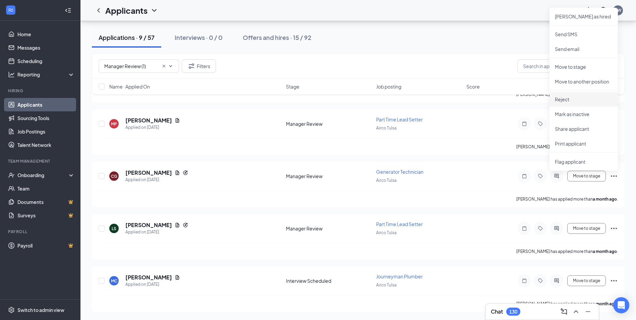
drag, startPoint x: 567, startPoint y: 98, endPoint x: 549, endPoint y: 103, distance: 18.8
click at [567, 98] on p "Reject" at bounding box center [584, 99] width 58 height 7
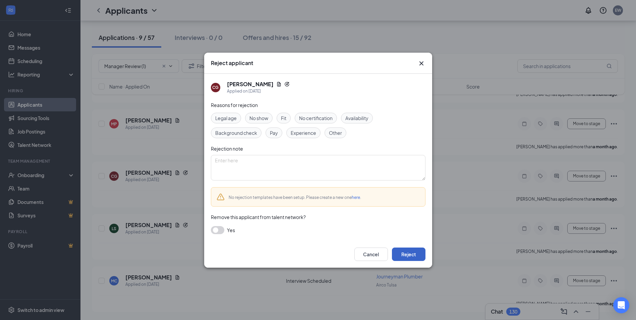
click at [409, 254] on button "Reject" at bounding box center [409, 254] width 34 height 13
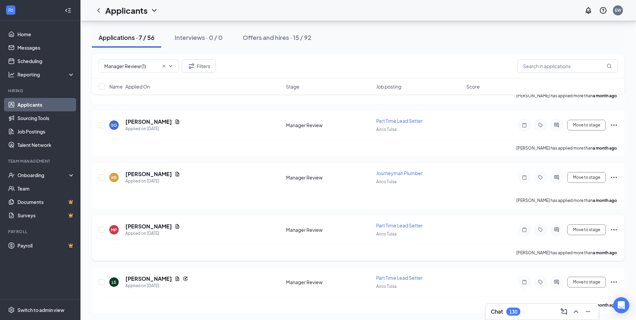
scroll to position [216, 0]
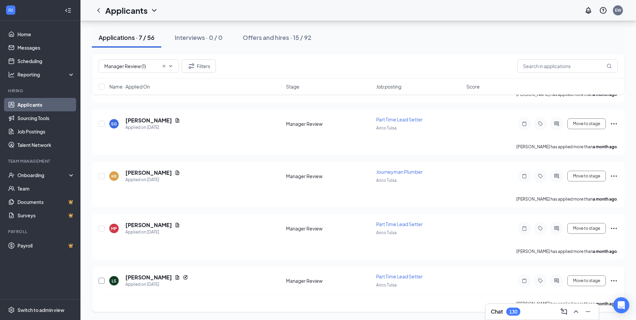
click at [102, 280] on input "checkbox" at bounding box center [102, 281] width 6 height 6
checkbox input "true"
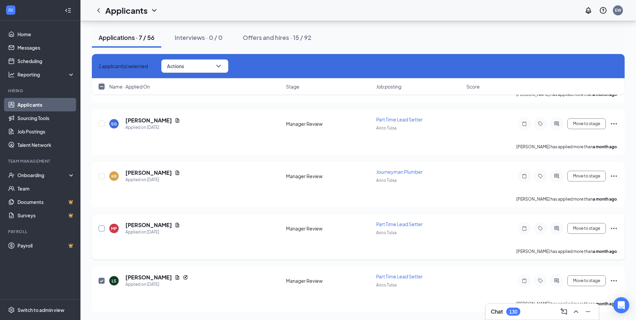
click at [103, 228] on input "checkbox" at bounding box center [102, 228] width 6 height 6
checkbox input "true"
click at [105, 175] on div at bounding box center [102, 175] width 7 height 15
click at [100, 124] on input "checkbox" at bounding box center [102, 124] width 6 height 6
checkbox input "true"
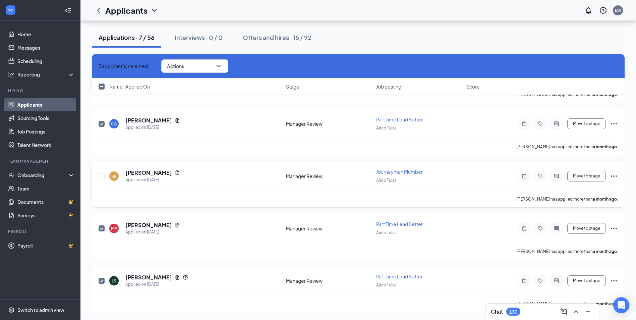
click at [100, 172] on div at bounding box center [102, 175] width 7 height 15
click at [99, 175] on input "checkbox" at bounding box center [102, 176] width 6 height 6
checkbox input "true"
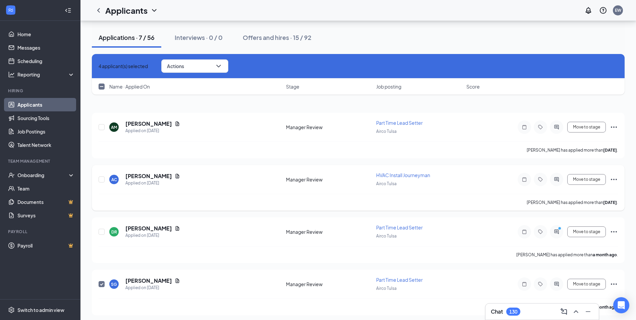
scroll to position [49, 0]
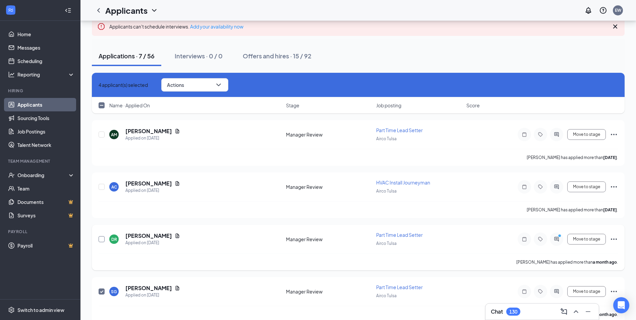
click at [99, 239] on input "checkbox" at bounding box center [102, 239] width 6 height 6
checkbox input "true"
click at [97, 186] on div "AC [PERSON_NAME] Applied on [DATE] Manager Review HVAC Install Journeyman Airco…" at bounding box center [358, 195] width 533 height 46
click at [101, 186] on input "checkbox" at bounding box center [102, 187] width 6 height 6
checkbox input "true"
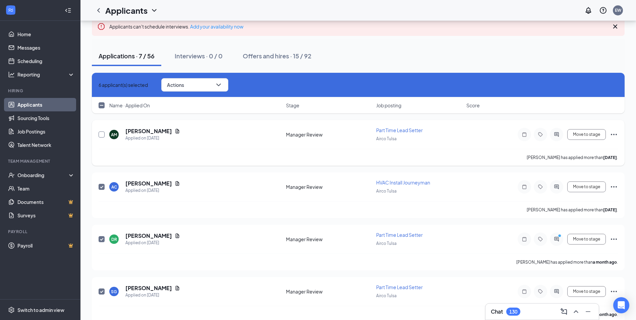
click at [103, 135] on input "checkbox" at bounding box center [102, 134] width 6 height 6
checkbox input "true"
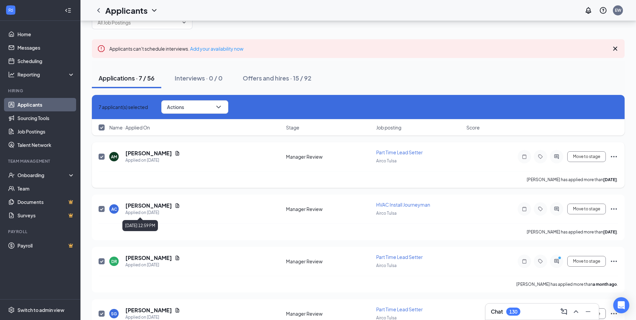
scroll to position [0, 0]
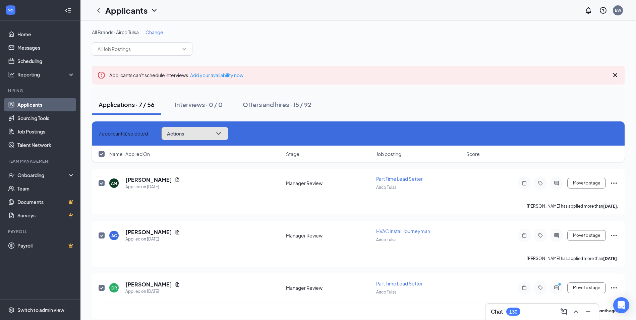
click at [209, 132] on button "Actions" at bounding box center [194, 133] width 67 height 13
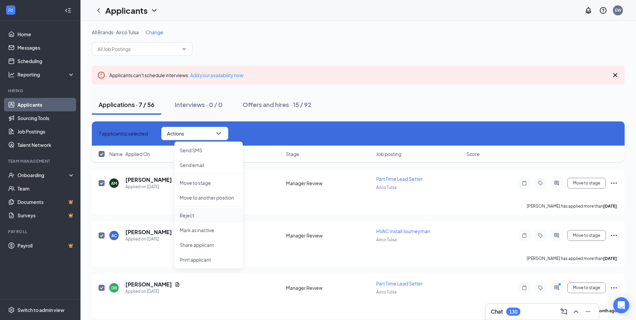
click at [194, 218] on p "Reject" at bounding box center [209, 215] width 58 height 7
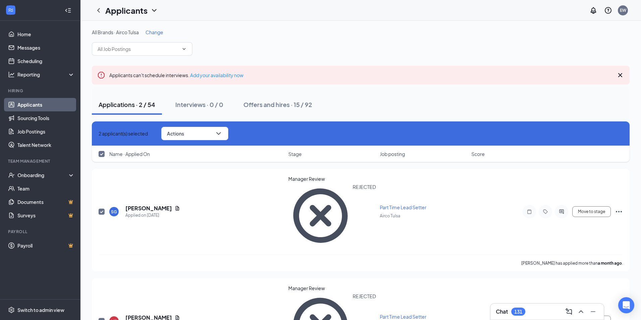
click at [102, 135] on icon "Cross" at bounding box center [103, 137] width 4 height 4
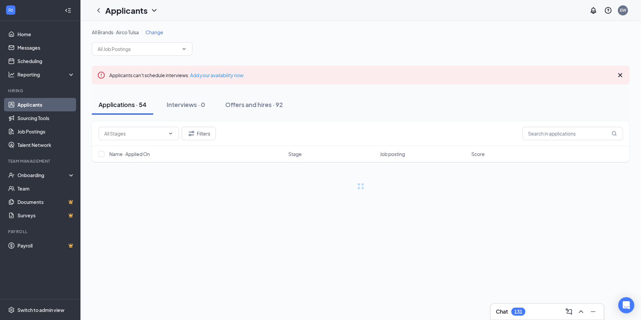
click at [155, 31] on span "Change" at bounding box center [155, 32] width 18 height 6
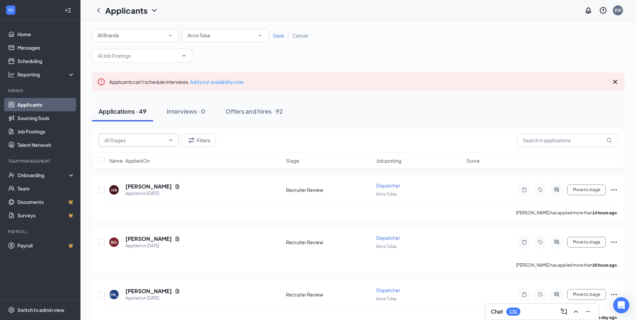
click at [115, 142] on input "text" at bounding box center [134, 140] width 61 height 7
click at [137, 169] on div "Recruiter Review (45)" at bounding box center [127, 171] width 46 height 7
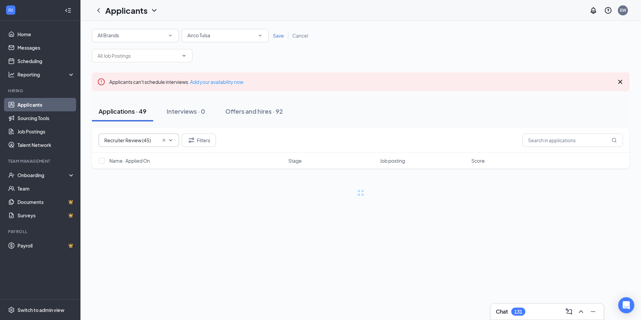
click at [150, 141] on input "Recruiter Review (45)" at bounding box center [131, 140] width 54 height 7
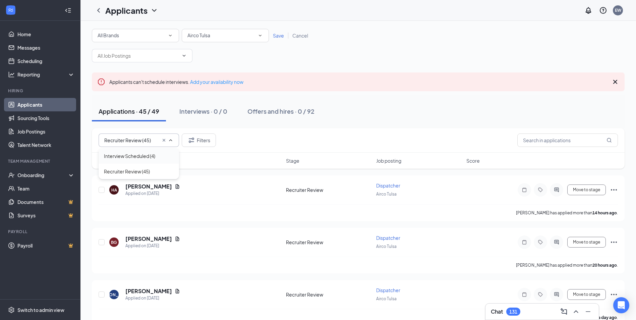
click at [132, 159] on div "Interview Scheduled (4)" at bounding box center [129, 155] width 51 height 7
type input "Interview Scheduled (4)"
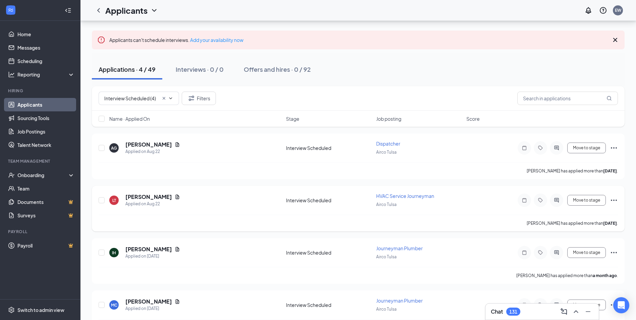
scroll to position [66, 0]
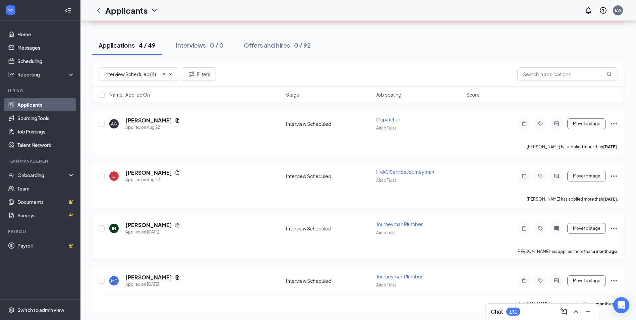
click at [612, 226] on icon "Ellipses" at bounding box center [614, 228] width 8 height 8
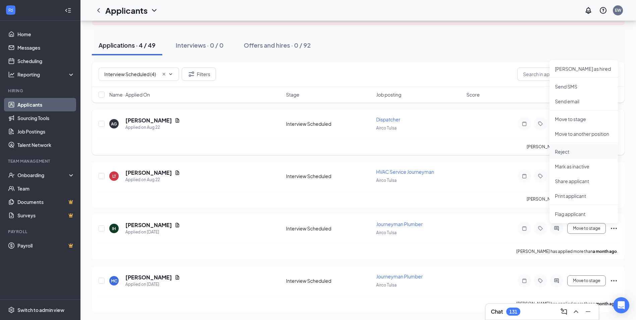
click at [562, 151] on p "Reject" at bounding box center [584, 151] width 58 height 7
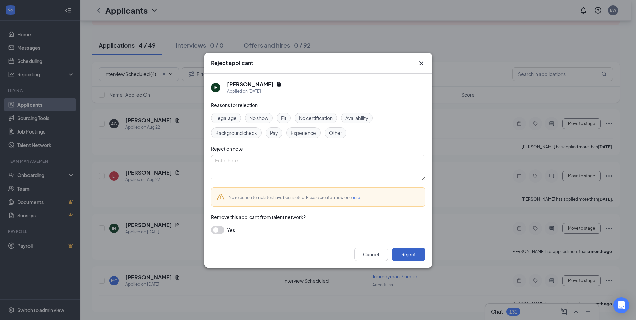
click at [408, 255] on button "Reject" at bounding box center [409, 254] width 34 height 13
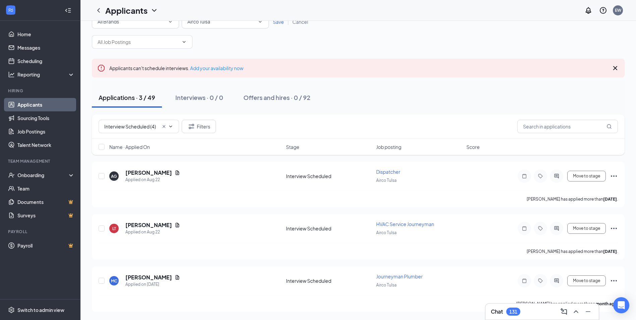
scroll to position [0, 0]
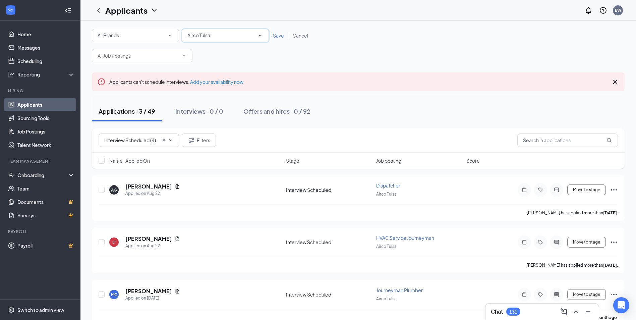
click at [247, 38] on div "Airco Tulsa" at bounding box center [225, 36] width 76 height 8
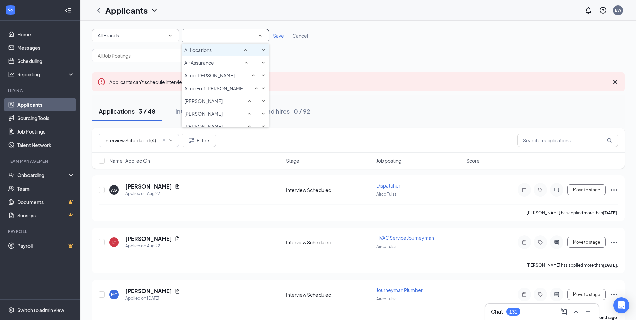
click at [216, 53] on div "All Locations" at bounding box center [225, 50] width 82 height 8
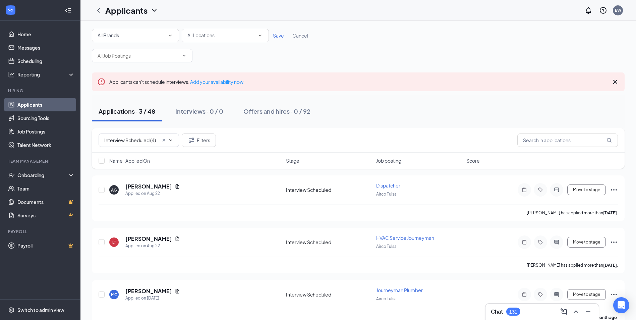
click at [269, 36] on link "Save" at bounding box center [278, 36] width 19 height 6
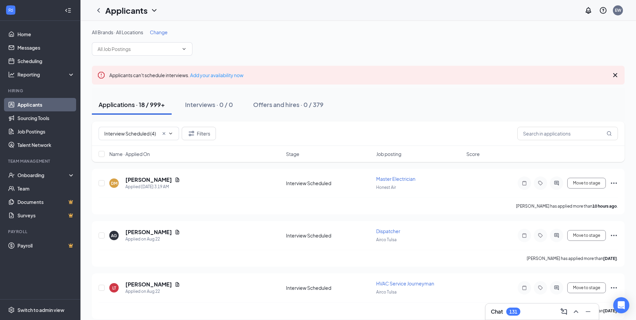
click at [159, 34] on span "Change" at bounding box center [159, 32] width 18 height 6
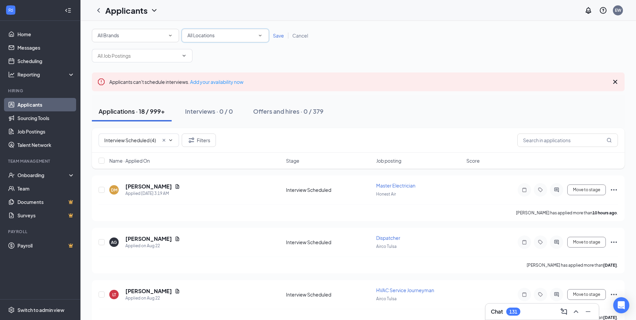
click at [232, 33] on div "All Locations" at bounding box center [225, 36] width 76 height 8
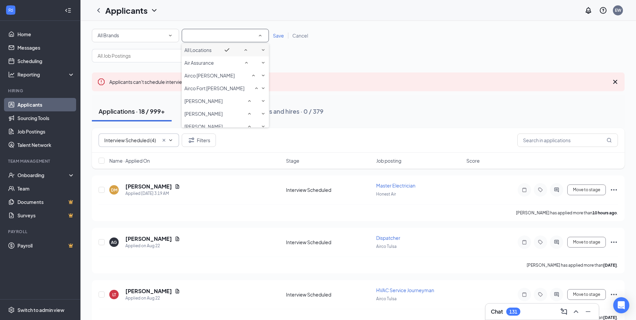
click at [164, 139] on icon "Cross" at bounding box center [163, 140] width 5 height 5
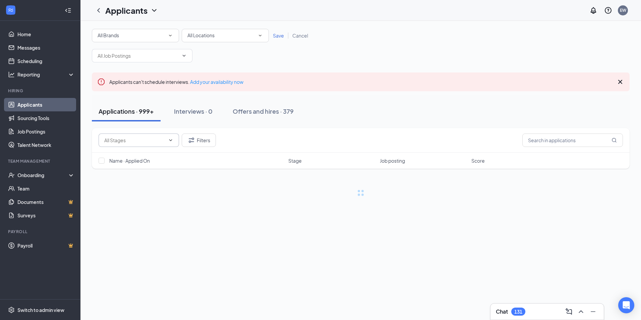
click at [114, 142] on input "text" at bounding box center [134, 140] width 61 height 7
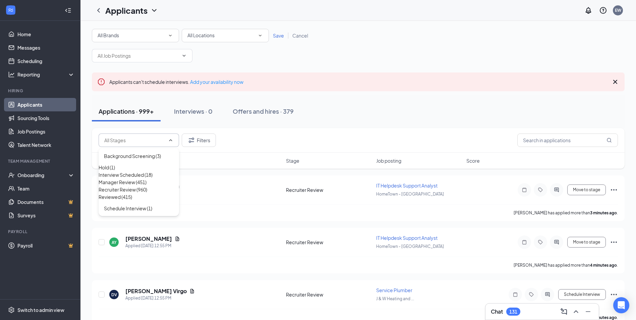
click at [126, 193] on div "Recruiter Review (960)" at bounding box center [139, 189] width 80 height 7
type input "Recruiter Review (960)"
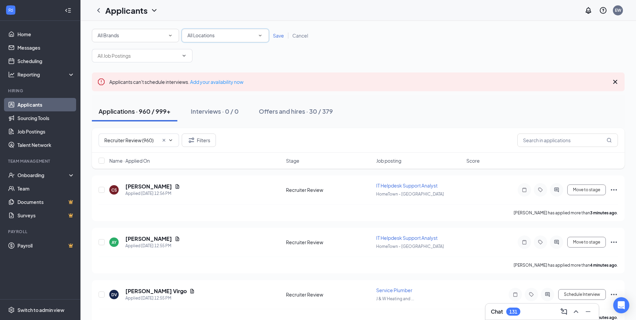
click at [209, 37] on span "All Locations" at bounding box center [200, 35] width 27 height 6
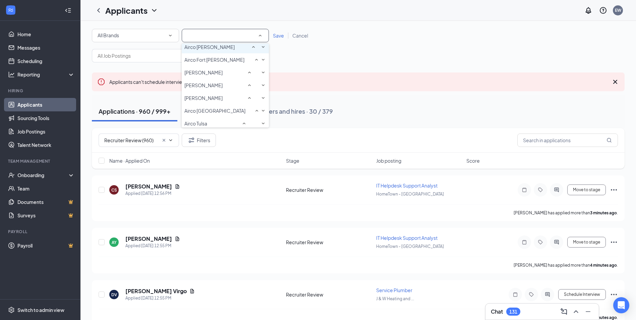
scroll to position [67, 0]
click at [219, 75] on span "Airco [GEOGRAPHIC_DATA]" at bounding box center [214, 72] width 61 height 6
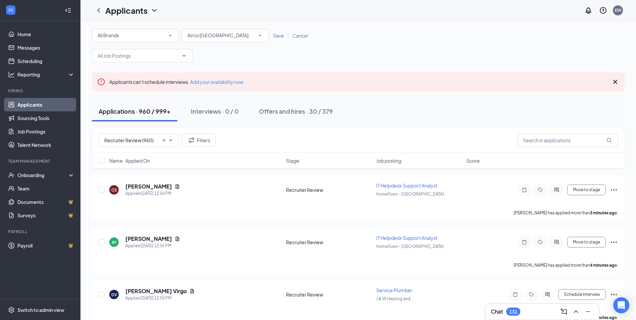
click at [277, 37] on span "Save" at bounding box center [278, 36] width 11 height 6
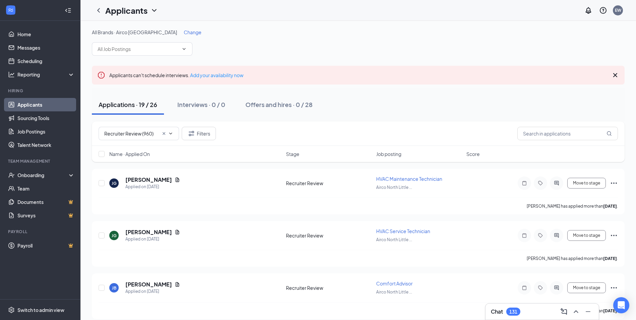
click at [187, 31] on span "Change" at bounding box center [193, 32] width 18 height 6
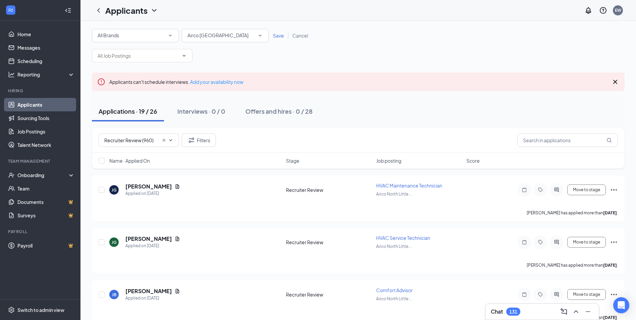
click at [220, 30] on div "All Locations [GEOGRAPHIC_DATA] [GEOGRAPHIC_DATA]" at bounding box center [225, 35] width 87 height 13
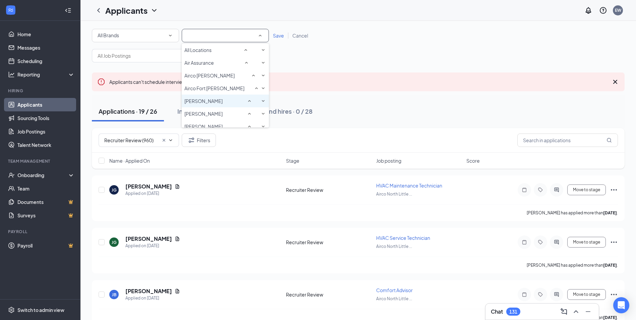
scroll to position [45, 0]
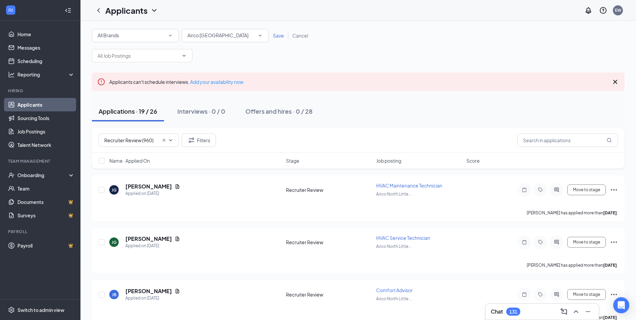
click at [415, 47] on div "All Brands All Brands All Locations Airco [GEOGRAPHIC_DATA] Save Cancel" at bounding box center [358, 46] width 533 height 34
drag, startPoint x: 615, startPoint y: 82, endPoint x: 610, endPoint y: 82, distance: 5.0
click at [616, 82] on icon "Cross" at bounding box center [615, 82] width 8 height 8
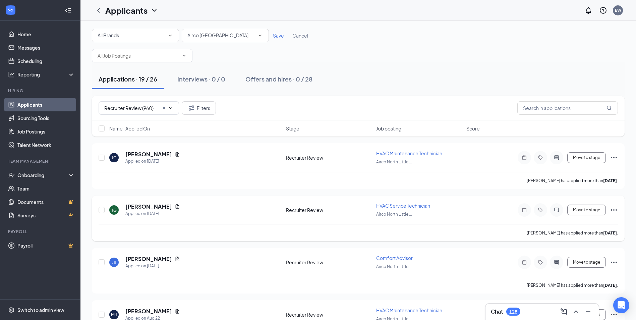
click at [613, 208] on icon "Ellipses" at bounding box center [614, 210] width 8 height 8
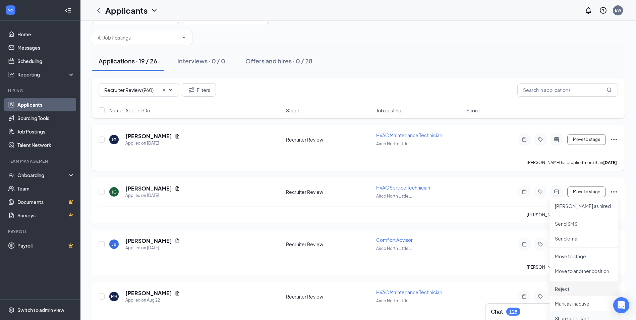
scroll to position [34, 0]
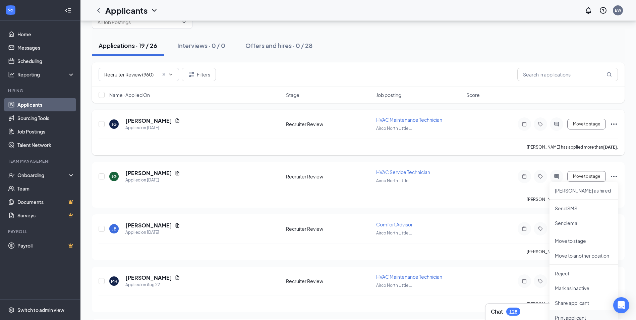
click at [581, 315] on p "Print applicant" at bounding box center [584, 317] width 58 height 7
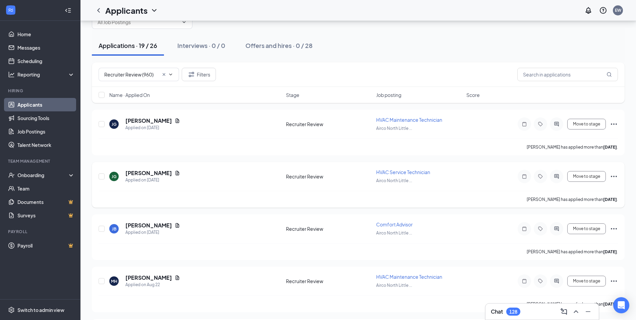
click at [615, 176] on icon "Ellipses" at bounding box center [614, 176] width 8 height 8
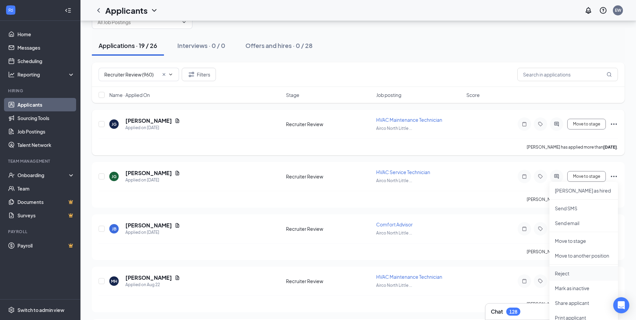
click at [560, 273] on p "Reject" at bounding box center [584, 273] width 58 height 7
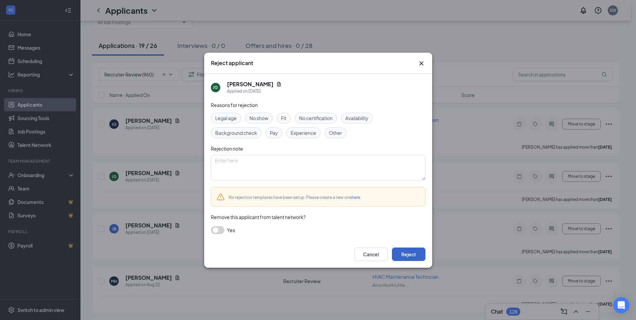
click at [409, 257] on button "Reject" at bounding box center [409, 254] width 34 height 13
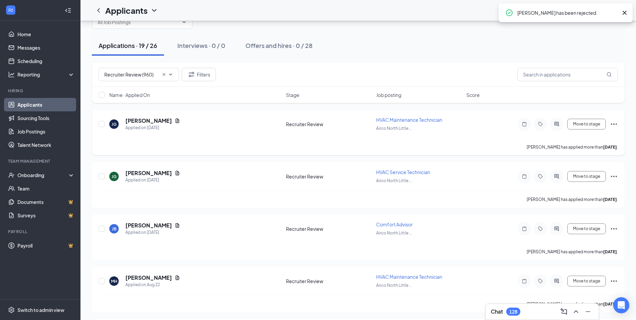
click at [616, 125] on icon "Ellipses" at bounding box center [614, 124] width 8 height 8
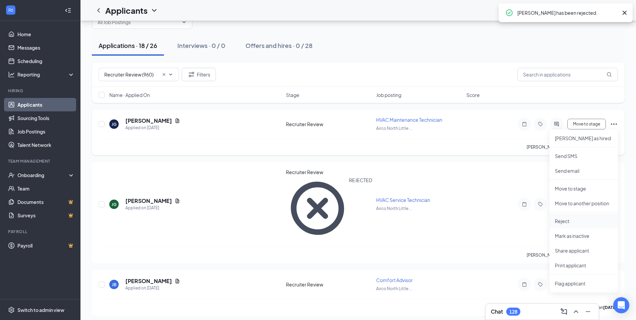
click at [567, 220] on p "Reject" at bounding box center [584, 221] width 58 height 7
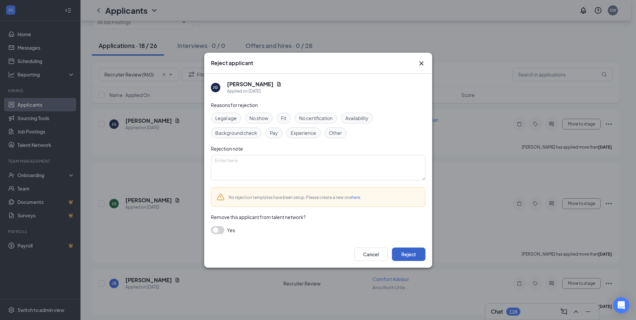
click at [406, 254] on button "Reject" at bounding box center [409, 254] width 34 height 13
click at [509, 47] on div "Reject applicant [PERSON_NAME] Applied on [DATE] Reasons for rejection Legal ag…" at bounding box center [318, 160] width 636 height 320
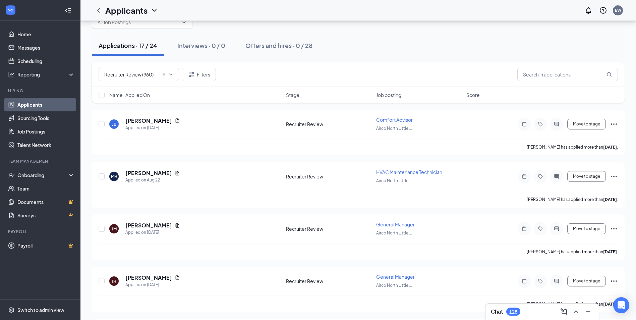
click at [431, 64] on div "Recruiter Review (960) Filters" at bounding box center [358, 74] width 533 height 24
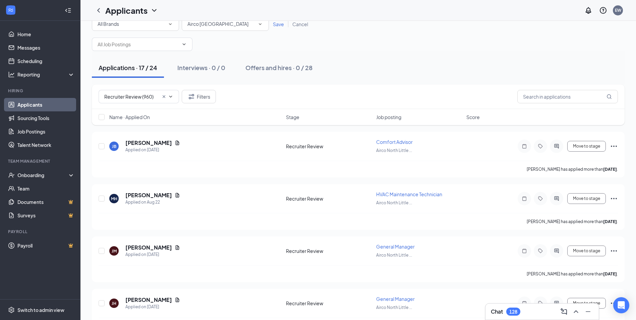
scroll to position [0, 0]
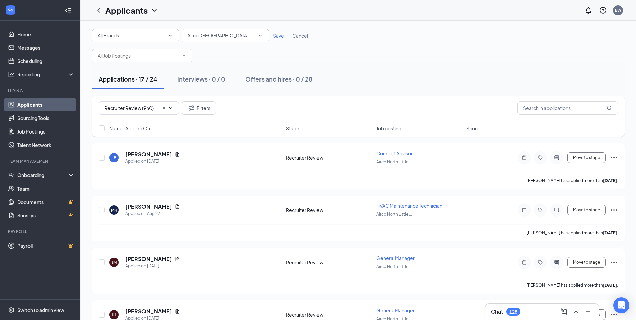
click at [281, 35] on span "Save" at bounding box center [278, 36] width 11 height 6
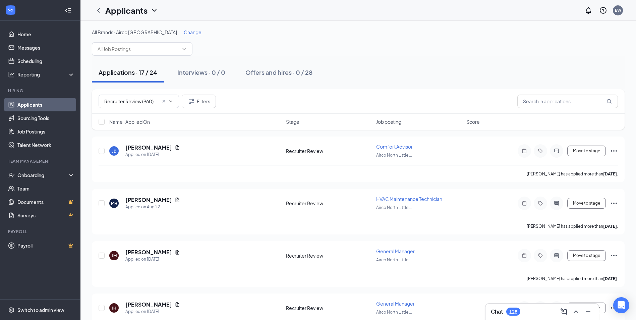
click at [184, 34] on span "Change" at bounding box center [193, 32] width 18 height 6
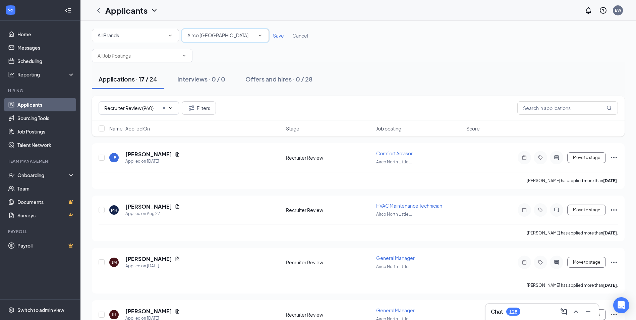
click at [242, 34] on div "Airco [GEOGRAPHIC_DATA]" at bounding box center [225, 36] width 76 height 8
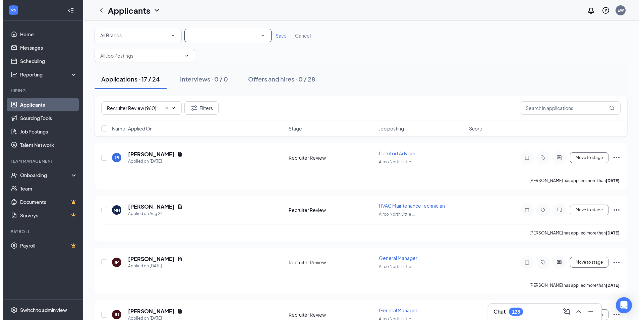
scroll to position [45, 0]
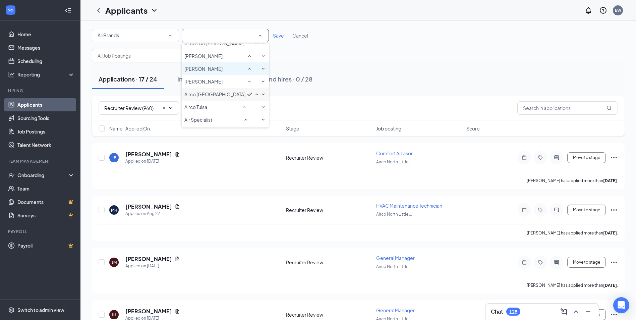
click at [218, 73] on div "[PERSON_NAME]" at bounding box center [225, 69] width 82 height 8
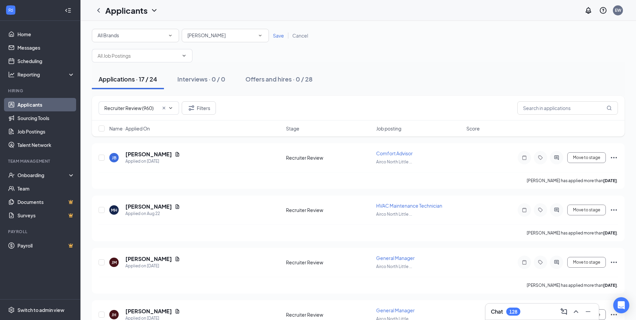
click at [279, 32] on div "Save Cancel" at bounding box center [290, 35] width 43 height 7
click at [278, 38] on span "Save" at bounding box center [278, 36] width 11 height 6
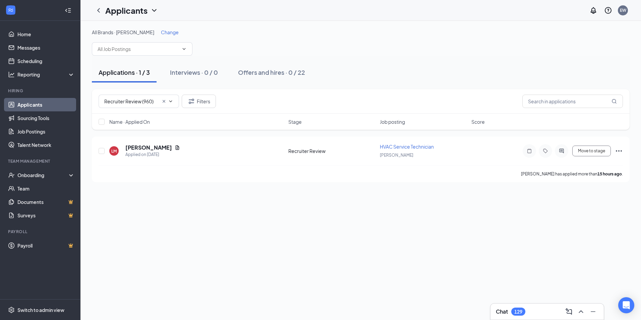
click at [162, 34] on span "Change" at bounding box center [170, 32] width 18 height 6
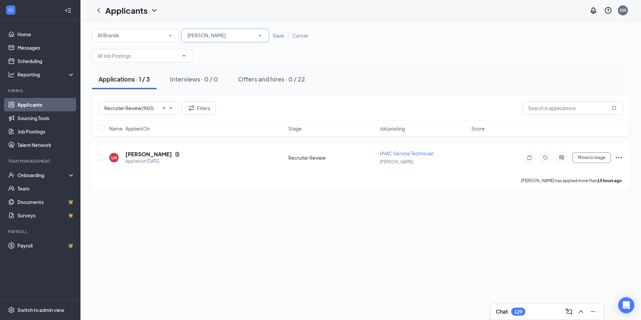
click at [221, 36] on div "[PERSON_NAME]" at bounding box center [225, 36] width 76 height 8
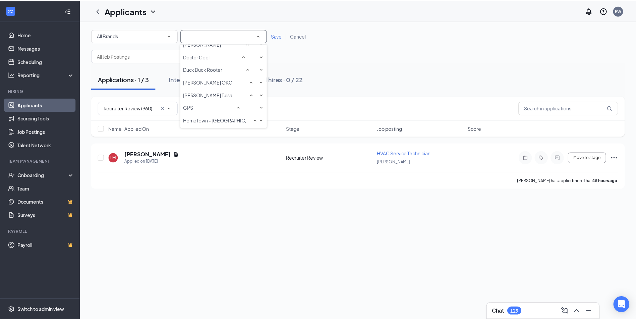
scroll to position [248, 0]
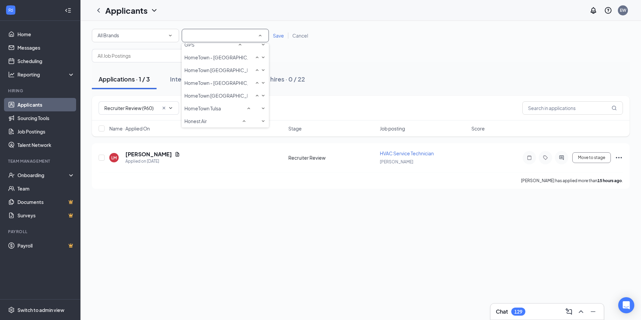
click at [211, 35] on span "[PERSON_NAME] Tulsa" at bounding box center [209, 32] width 50 height 6
click at [278, 37] on span "Save" at bounding box center [278, 36] width 11 height 6
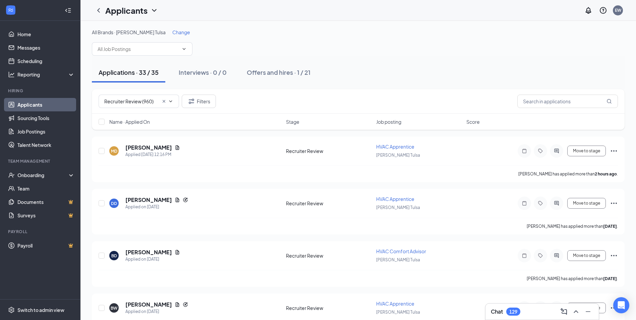
click at [394, 124] on span "Job posting" at bounding box center [388, 121] width 25 height 7
click at [172, 31] on span "Change" at bounding box center [181, 32] width 18 height 6
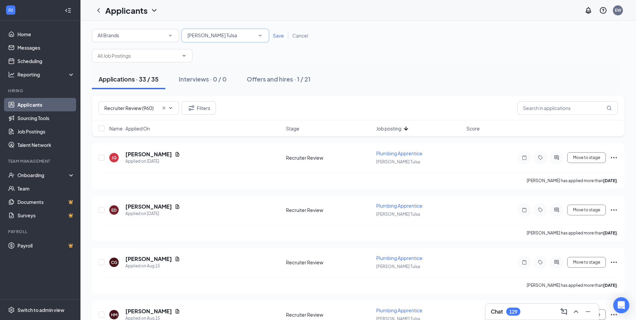
click at [223, 31] on div "All Locations [GEOGRAPHIC_DATA] [GEOGRAPHIC_DATA]" at bounding box center [225, 35] width 87 height 13
click at [279, 33] on span "Save" at bounding box center [278, 36] width 11 height 6
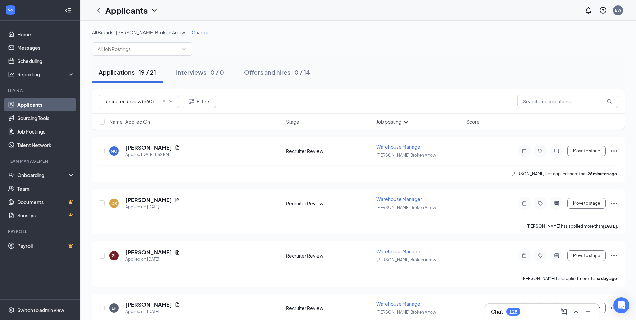
click at [430, 69] on div "Applications · 19 / 21 Interviews · 0 / 0 Offers and hires · 0 / 14" at bounding box center [358, 72] width 533 height 20
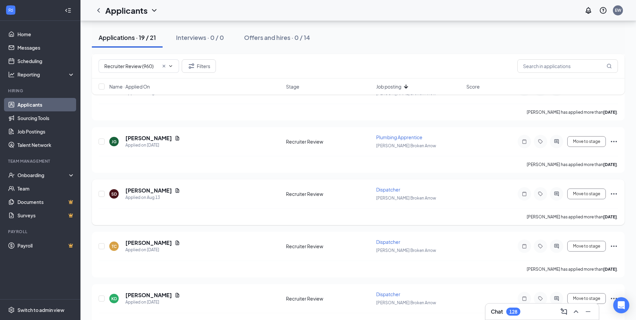
scroll to position [678, 0]
